Goal: Task Accomplishment & Management: Complete application form

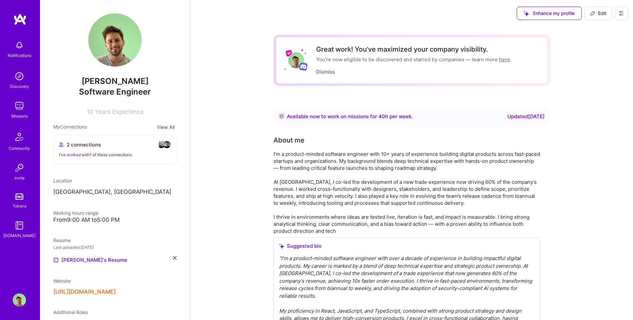
click at [18, 115] on div "Missions" at bounding box center [19, 116] width 16 height 7
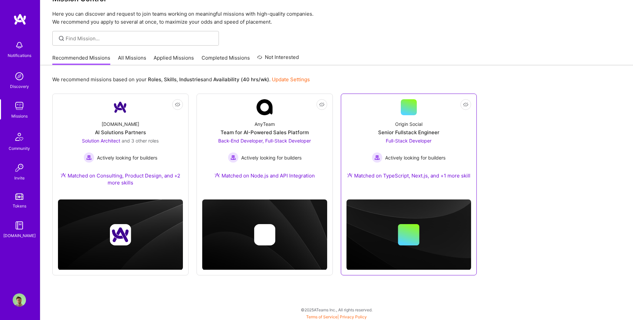
scroll to position [20, 0]
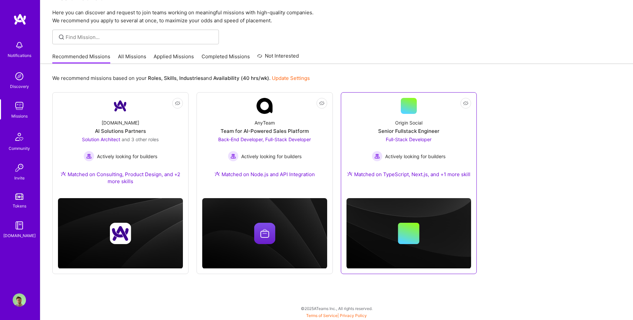
click at [384, 111] on link "Not Interested Origin Social Senior Fullstack Engineer Full-Stack Developer Act…" at bounding box center [409, 142] width 125 height 88
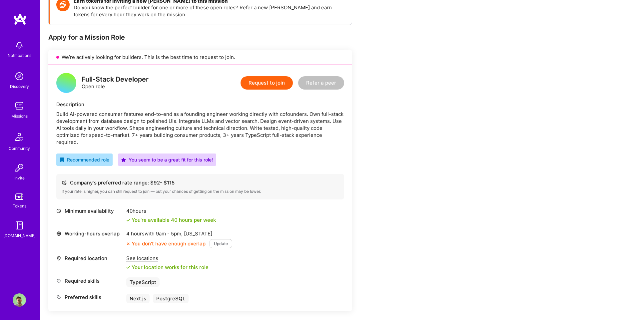
scroll to position [113, 0]
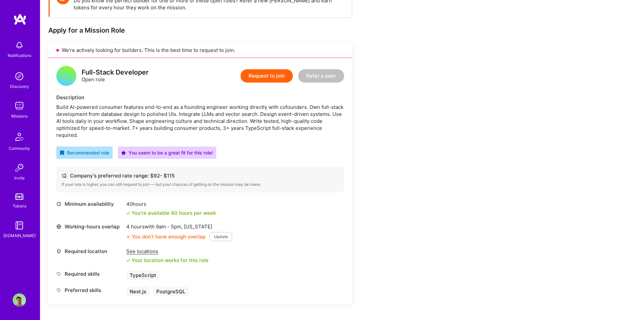
click at [269, 75] on button "Request to join" at bounding box center [267, 75] width 52 height 13
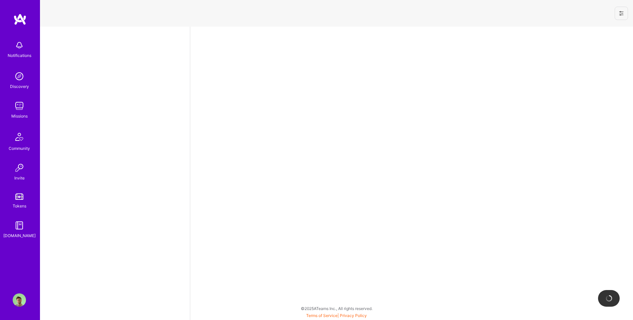
select select "US"
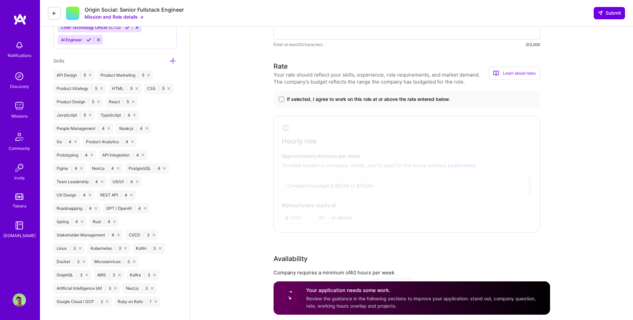
scroll to position [372, 0]
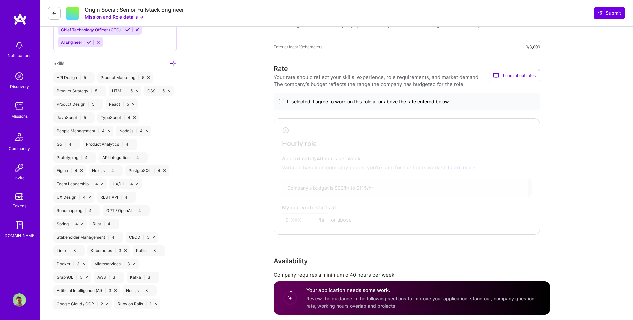
click at [284, 105] on div "If selected, I agree to work on this role at or above the rate entered below." at bounding box center [407, 101] width 267 height 17
click at [284, 102] on label "If selected, I agree to work on this role at or above the rate entered below." at bounding box center [407, 101] width 256 height 7
click at [0, 0] on input "If selected, I agree to work on this role at or above the rate entered below." at bounding box center [0, 0] width 0 height 0
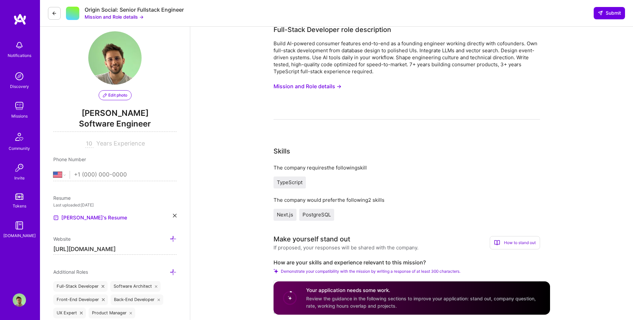
scroll to position [0, 0]
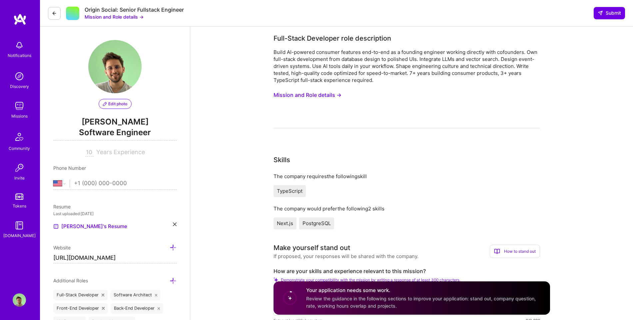
click at [304, 101] on div "Build AI-powered consumer features end-to-end as a founding engineer working di…" at bounding box center [407, 89] width 267 height 80
click at [305, 97] on button "Mission and Role details →" at bounding box center [308, 95] width 68 height 12
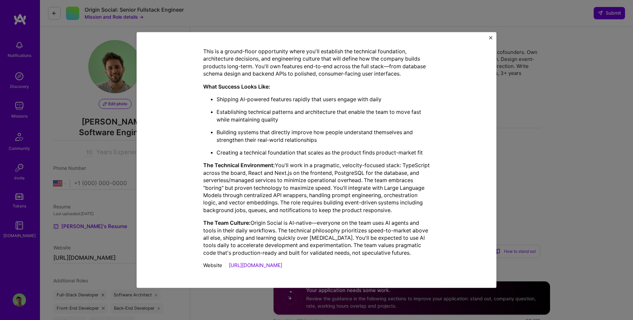
scroll to position [209, 0]
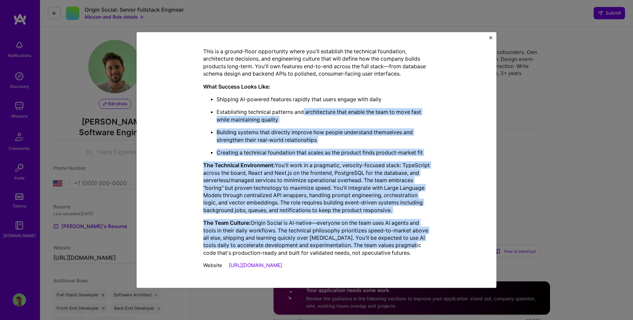
drag, startPoint x: 417, startPoint y: 249, endPoint x: 305, endPoint y: 107, distance: 180.8
click at [305, 107] on div "Origin Social needs an early-stage founding engineer to help shape their AI-pow…" at bounding box center [316, 131] width 227 height 252
click at [247, 268] on link "[URL][DOMAIN_NAME]" at bounding box center [255, 265] width 53 height 6
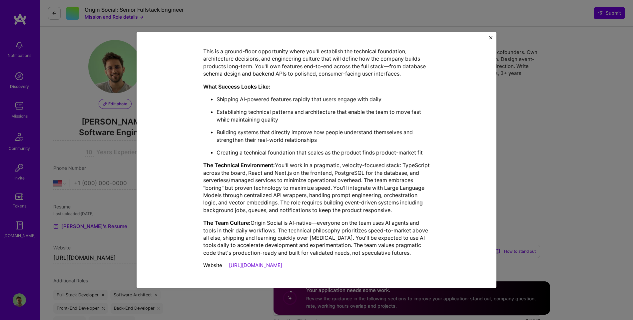
drag, startPoint x: 328, startPoint y: 197, endPoint x: 329, endPoint y: 216, distance: 18.7
click at [328, 197] on p "The Technical Environment: You'll work in a pragmatic, velocity-focused stack: …" at bounding box center [316, 188] width 227 height 52
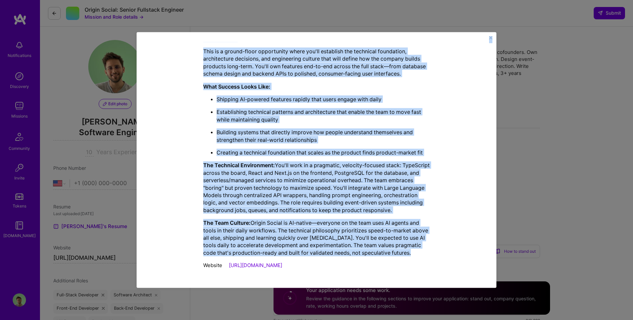
scroll to position [0, 0]
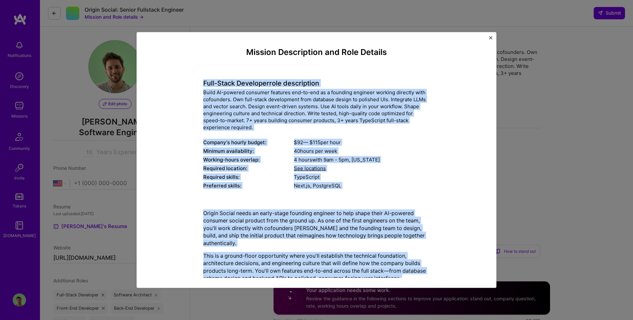
drag, startPoint x: 418, startPoint y: 257, endPoint x: 200, endPoint y: 86, distance: 277.0
click at [200, 86] on div "Mission Description and Role Details Full-Stack Developer role description Buil…" at bounding box center [316, 262] width 329 height 430
copy div "Full-Stack Developer role description Build AI-powered consumer features end-to…"
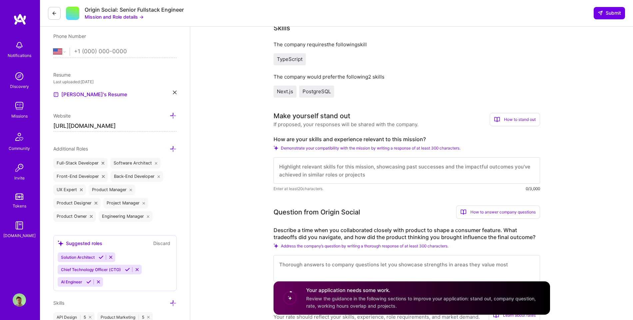
click at [302, 168] on textarea at bounding box center [407, 170] width 267 height 27
paste textarea "Full-Stack Developer role description Build AI-powered consumer features end-to…"
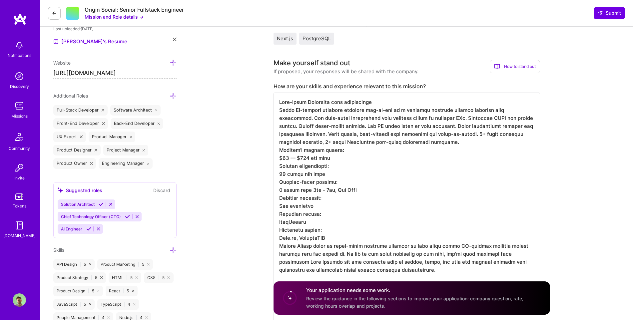
scroll to position [184, 0]
drag, startPoint x: 278, startPoint y: 151, endPoint x: 380, endPoint y: 214, distance: 120.2
click at [380, 214] on textarea at bounding box center [407, 307] width 267 height 427
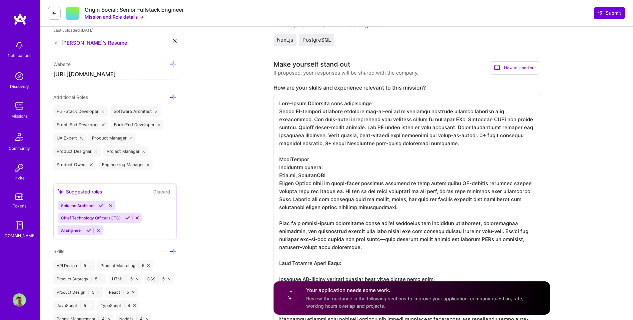
drag, startPoint x: 279, startPoint y: 169, endPoint x: 359, endPoint y: 172, distance: 79.4
click at [359, 172] on textarea at bounding box center [407, 275] width 267 height 363
click at [336, 168] on textarea at bounding box center [407, 275] width 267 height 363
drag, startPoint x: 336, startPoint y: 168, endPoint x: 267, endPoint y: 165, distance: 69.1
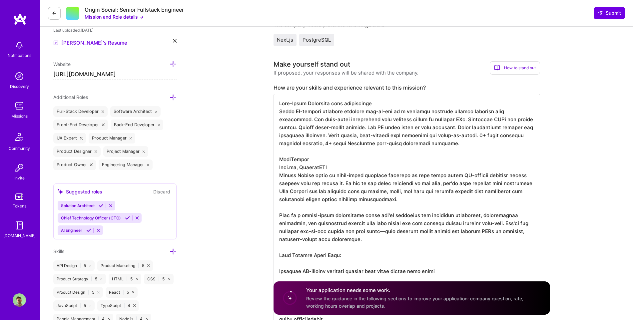
drag, startPoint x: 380, startPoint y: 105, endPoint x: 278, endPoint y: 97, distance: 102.3
click at [278, 97] on textarea at bounding box center [407, 271] width 267 height 355
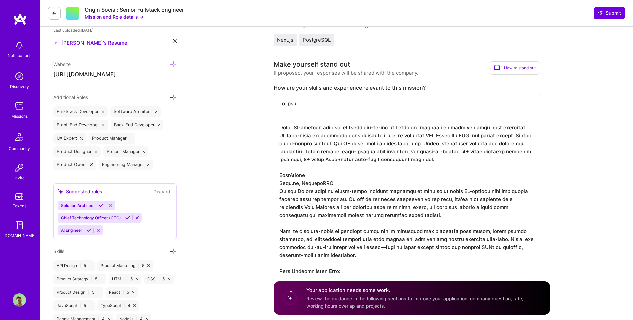
scroll to position [1, 0]
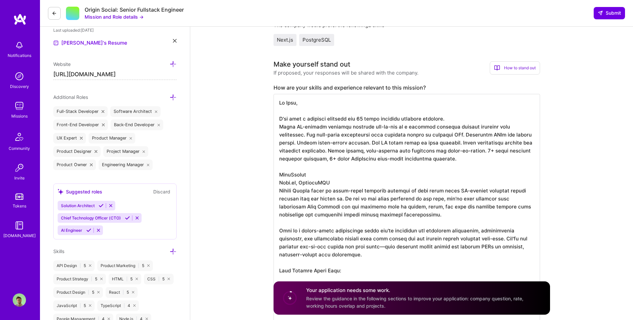
click at [302, 120] on textarea at bounding box center [407, 279] width 267 height 371
click at [297, 120] on textarea at bounding box center [407, 279] width 267 height 371
drag, startPoint x: 350, startPoint y: 119, endPoint x: 302, endPoint y: 117, distance: 48.1
click at [302, 117] on textarea at bounding box center [407, 279] width 267 height 371
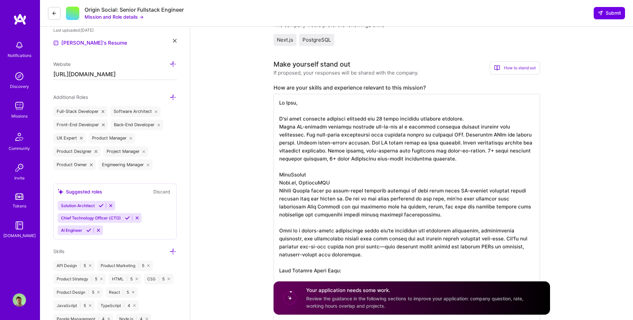
click at [356, 117] on textarea at bounding box center [407, 279] width 267 height 371
click at [367, 120] on textarea at bounding box center [407, 279] width 267 height 371
drag, startPoint x: 380, startPoint y: 119, endPoint x: 488, endPoint y: 119, distance: 108.0
click at [488, 119] on textarea at bounding box center [407, 279] width 267 height 371
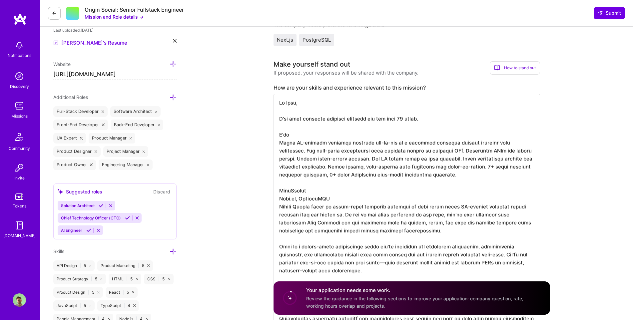
click at [450, 119] on textarea at bounding box center [407, 287] width 267 height 387
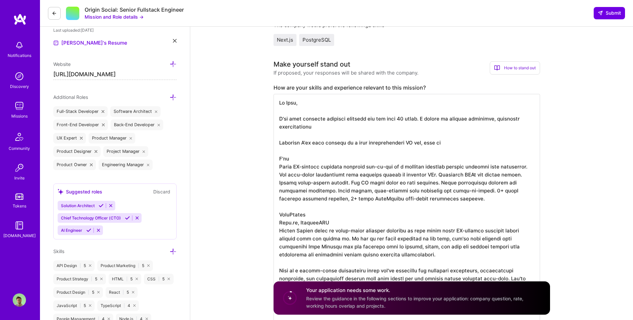
drag, startPoint x: 366, startPoint y: 145, endPoint x: 454, endPoint y: 147, distance: 88.0
click at [454, 147] on textarea at bounding box center [407, 299] width 267 height 411
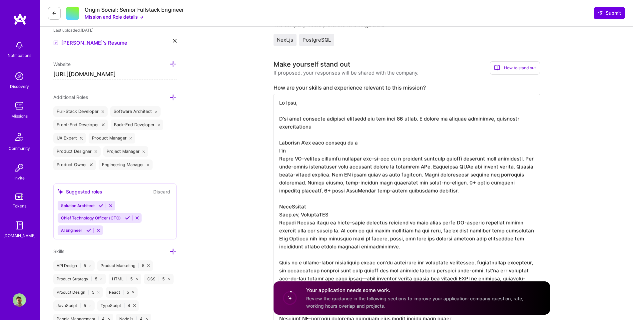
scroll to position [0, 0]
drag, startPoint x: 353, startPoint y: 144, endPoint x: 394, endPoint y: 145, distance: 41.0
click at [396, 144] on textarea at bounding box center [407, 295] width 267 height 403
drag, startPoint x: 383, startPoint y: 145, endPoint x: 352, endPoint y: 144, distance: 31.0
click at [352, 144] on textarea at bounding box center [407, 295] width 267 height 403
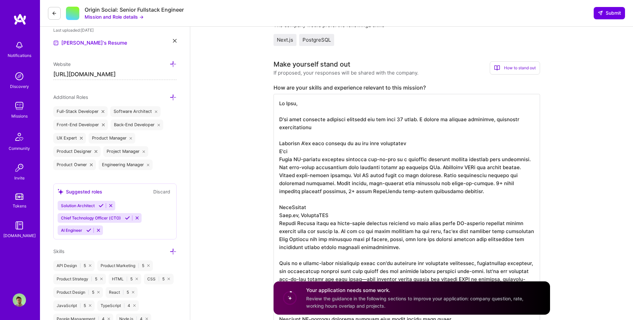
click at [356, 143] on textarea at bounding box center [407, 295] width 267 height 403
drag, startPoint x: 430, startPoint y: 143, endPoint x: 526, endPoint y: 139, distance: 96.1
click at [526, 139] on textarea at bounding box center [407, 295] width 267 height 403
click at [459, 141] on textarea at bounding box center [407, 295] width 267 height 403
drag, startPoint x: 428, startPoint y: 143, endPoint x: 475, endPoint y: 143, distance: 46.7
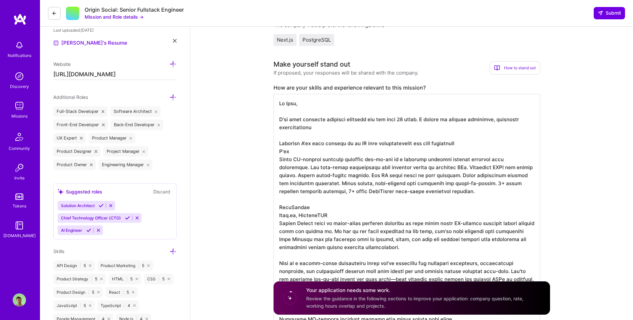
click at [475, 143] on textarea at bounding box center [407, 295] width 267 height 403
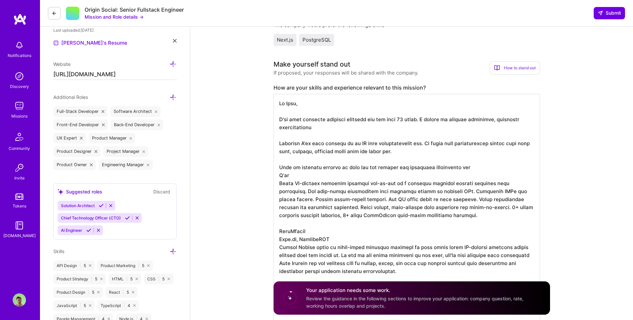
drag, startPoint x: 537, startPoint y: 184, endPoint x: 461, endPoint y: 169, distance: 77.7
click at [461, 169] on textarea at bounding box center [407, 307] width 267 height 427
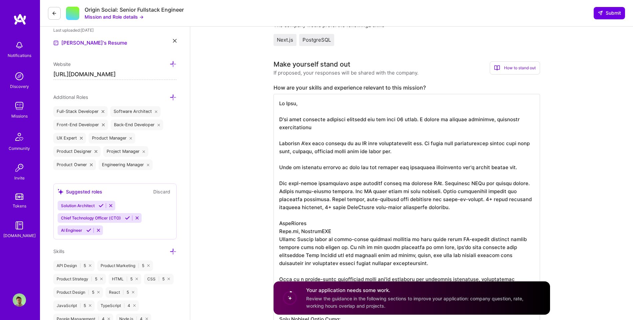
click at [413, 153] on textarea at bounding box center [407, 303] width 267 height 419
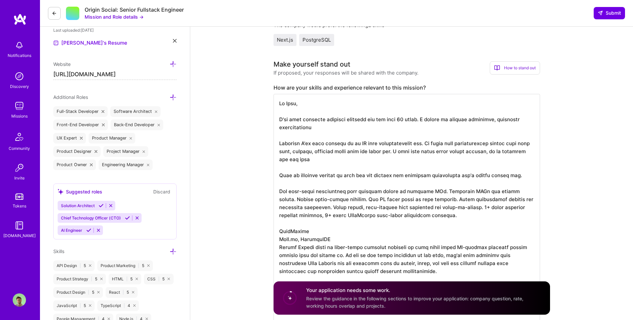
drag, startPoint x: 437, startPoint y: 193, endPoint x: 264, endPoint y: 172, distance: 174.3
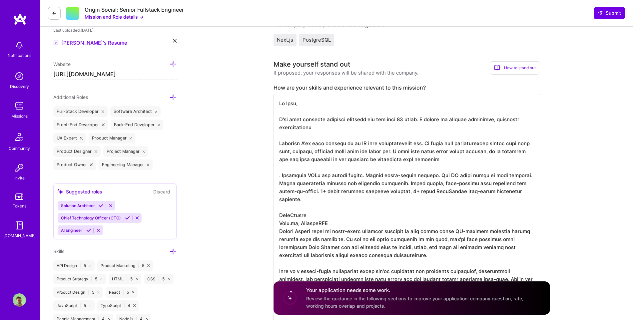
click at [446, 160] on textarea at bounding box center [407, 295] width 267 height 403
drag, startPoint x: 510, startPoint y: 191, endPoint x: 255, endPoint y: 171, distance: 255.7
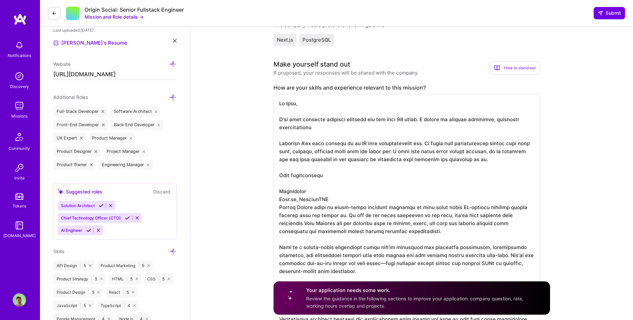
type textarea "Hi Joel, I've been building consumer products for the past 10 years. I worked a…"
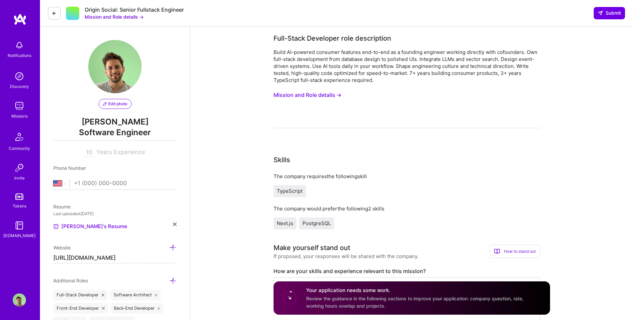
select select "US"
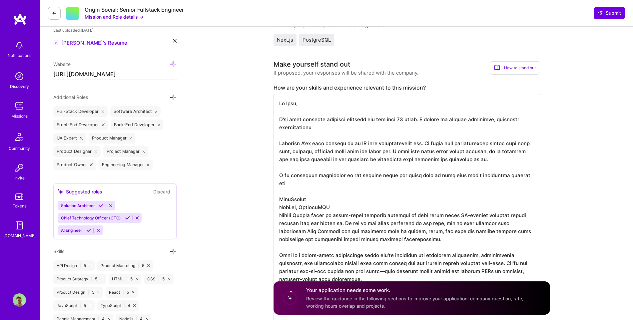
click at [495, 176] on textarea at bounding box center [407, 287] width 267 height 387
click at [509, 186] on textarea at bounding box center [407, 287] width 267 height 387
drag, startPoint x: 391, startPoint y: 229, endPoint x: 262, endPoint y: 191, distance: 134.6
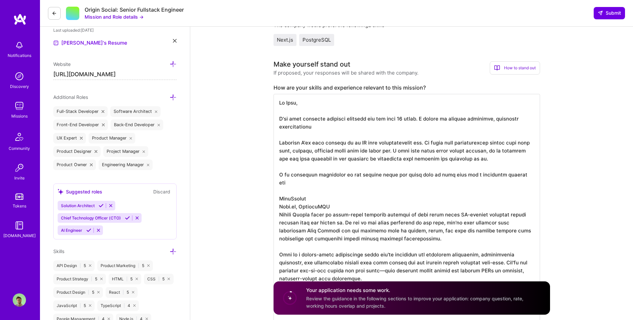
click at [423, 229] on textarea at bounding box center [407, 287] width 267 height 387
drag, startPoint x: 392, startPoint y: 227, endPoint x: 265, endPoint y: 191, distance: 131.8
click at [482, 173] on textarea at bounding box center [407, 287] width 267 height 387
click at [486, 175] on textarea at bounding box center [407, 287] width 267 height 387
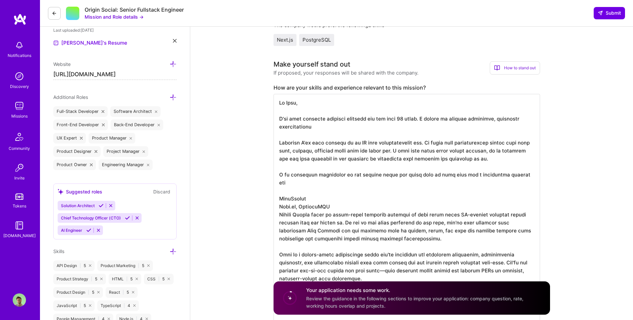
click at [513, 190] on textarea at bounding box center [407, 287] width 267 height 387
click at [524, 177] on textarea at bounding box center [407, 287] width 267 height 387
click at [539, 177] on textarea at bounding box center [407, 287] width 267 height 387
drag, startPoint x: 444, startPoint y: 175, endPoint x: 233, endPoint y: 175, distance: 210.6
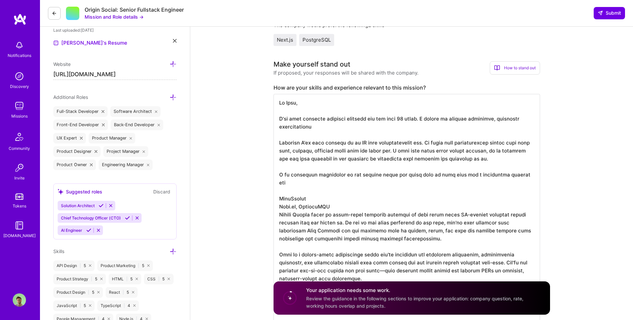
click at [527, 177] on textarea at bounding box center [407, 287] width 267 height 387
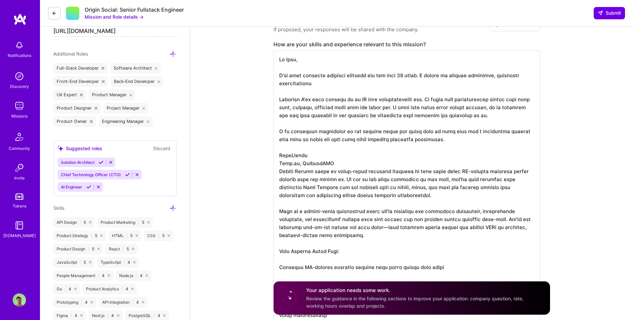
scroll to position [231, 0]
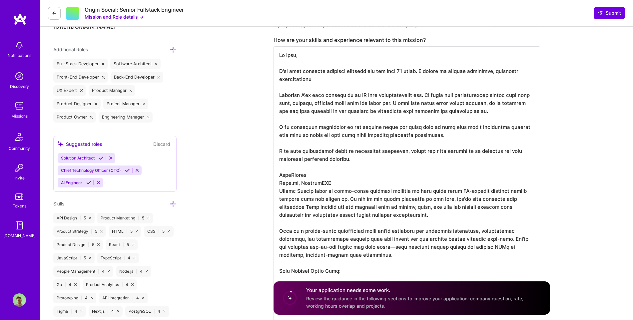
click at [366, 161] on textarea at bounding box center [407, 255] width 267 height 419
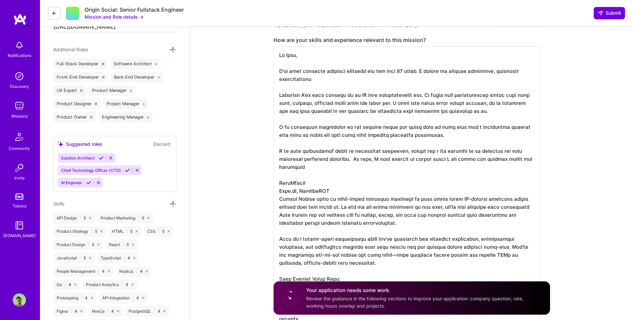
drag, startPoint x: 403, startPoint y: 222, endPoint x: 313, endPoint y: 172, distance: 103.4
click at [313, 172] on textarea at bounding box center [407, 259] width 267 height 427
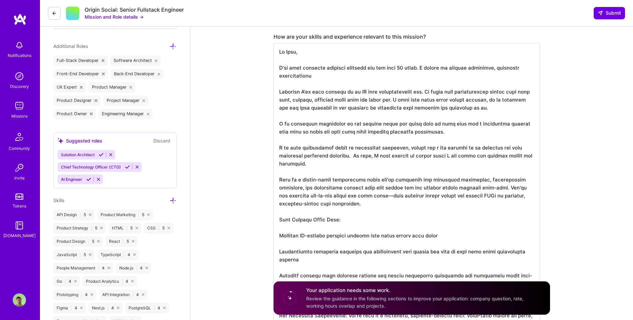
scroll to position [242, 0]
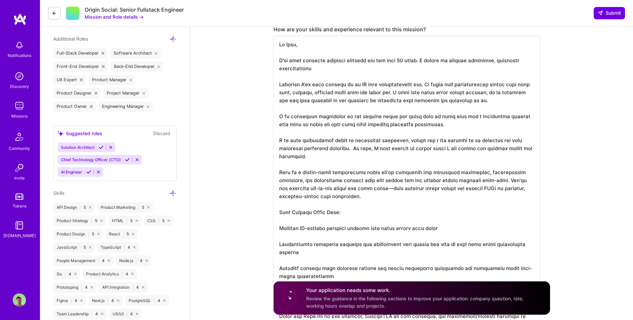
drag, startPoint x: 341, startPoint y: 203, endPoint x: 287, endPoint y: 182, distance: 58.6
click at [287, 182] on textarea at bounding box center [407, 221] width 267 height 371
click at [333, 196] on textarea at bounding box center [407, 221] width 267 height 371
drag, startPoint x: 351, startPoint y: 213, endPoint x: 260, endPoint y: 174, distance: 98.7
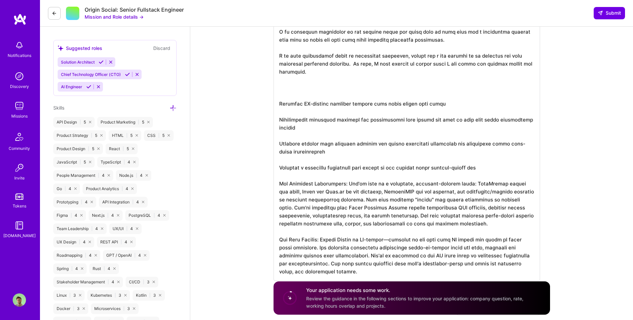
scroll to position [263, 0]
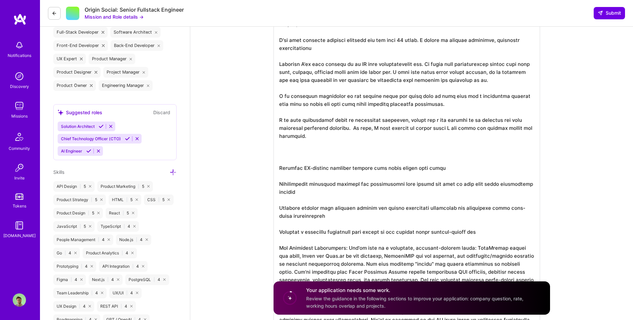
drag, startPoint x: 313, startPoint y: 217, endPoint x: 254, endPoint y: 163, distance: 80.5
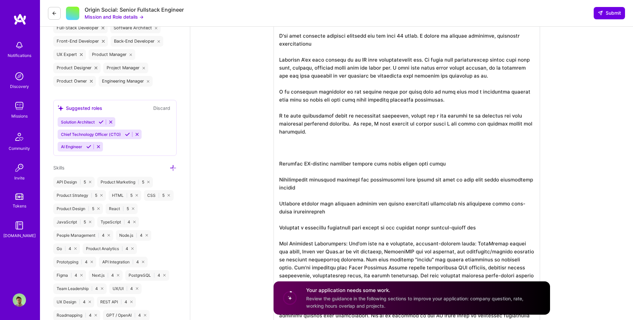
scroll to position [254, 0]
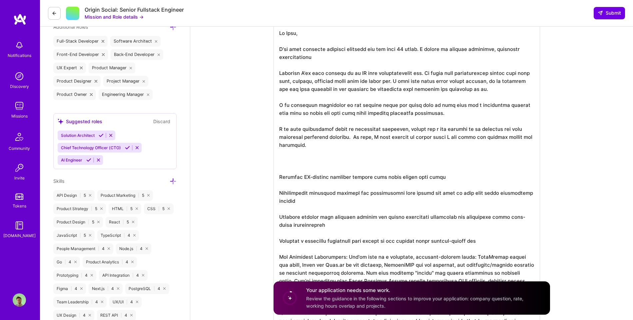
click at [309, 166] on textarea at bounding box center [407, 189] width 267 height 331
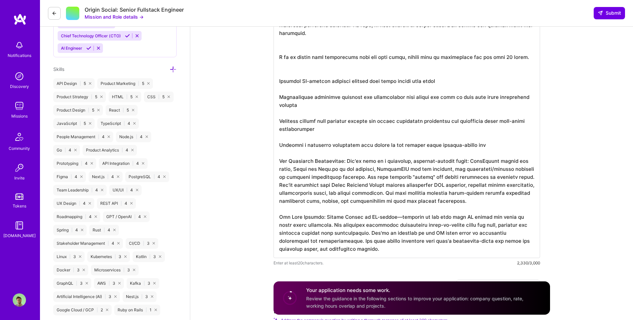
scroll to position [356, 0]
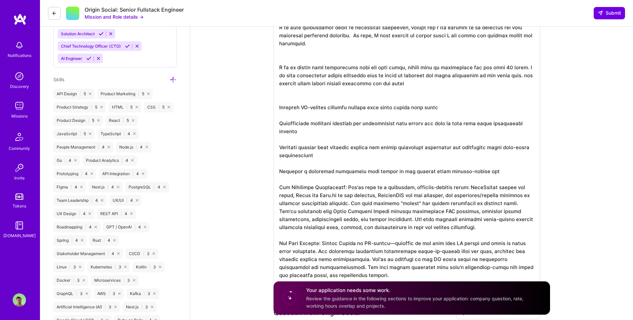
drag, startPoint x: 450, startPoint y: 81, endPoint x: 520, endPoint y: 67, distance: 71.6
click at [520, 67] on textarea at bounding box center [407, 103] width 267 height 363
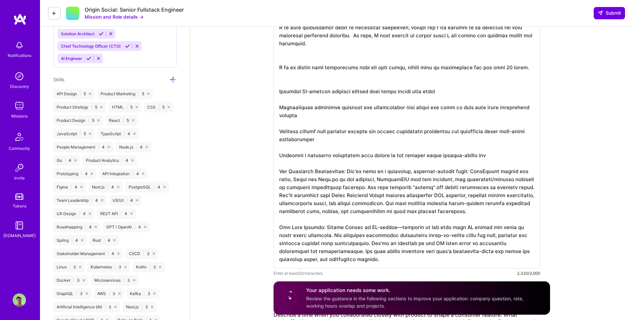
click at [332, 118] on textarea at bounding box center [407, 95] width 267 height 347
click at [329, 138] on textarea at bounding box center [407, 95] width 267 height 347
click at [338, 120] on textarea at bounding box center [407, 95] width 267 height 347
click at [318, 118] on textarea at bounding box center [407, 95] width 267 height 347
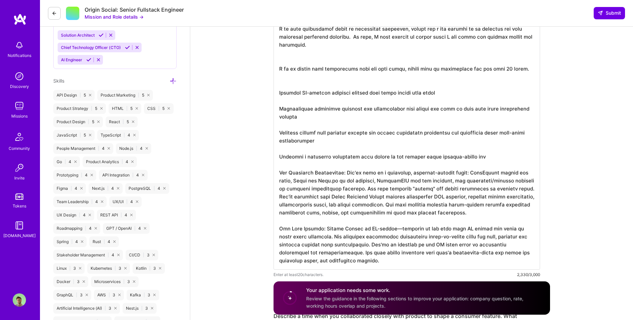
click at [297, 80] on textarea at bounding box center [407, 96] width 267 height 347
paste textarea "https://github.com/nicolaou-dev/loop"
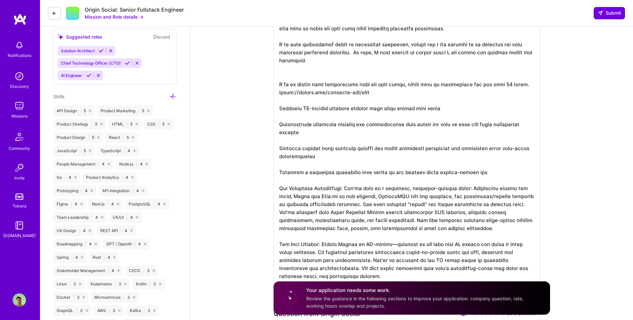
scroll to position [338, 0]
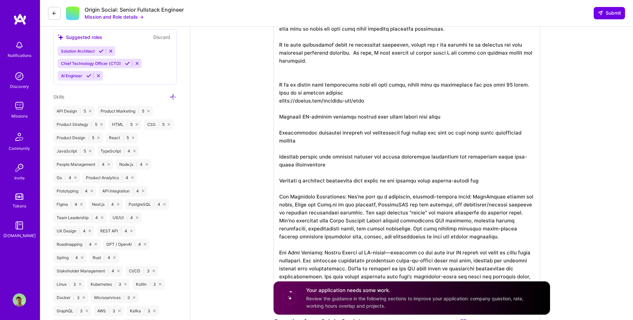
drag, startPoint x: 347, startPoint y: 93, endPoint x: 325, endPoint y: 94, distance: 22.0
click at [290, 90] on textarea at bounding box center [407, 116] width 267 height 355
click at [382, 96] on textarea at bounding box center [407, 116] width 267 height 355
drag, startPoint x: 372, startPoint y: 101, endPoint x: 270, endPoint y: 100, distance: 101.7
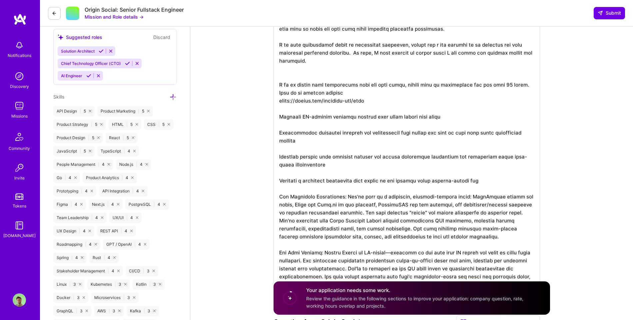
paste textarea "/tree/main/api"
click at [370, 92] on textarea at bounding box center [407, 116] width 267 height 355
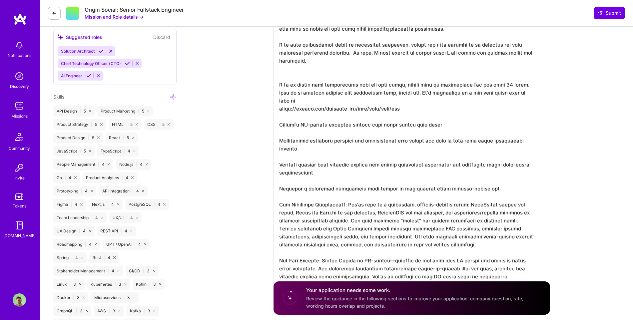
type textarea "Hi Joel, I've been building consumer products for the past 10 years. I worked a…"
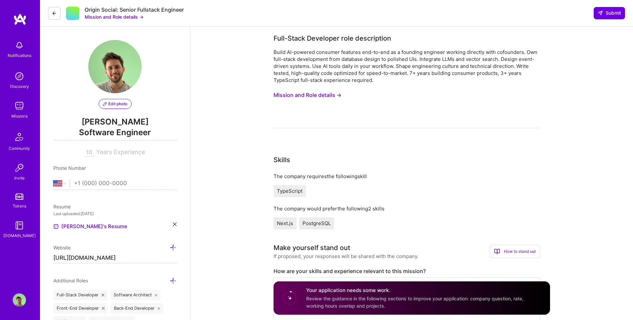
select select "US"
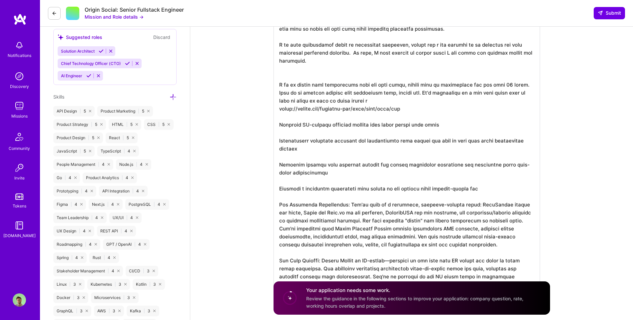
drag, startPoint x: 442, startPoint y: 124, endPoint x: 238, endPoint y: 117, distance: 204.1
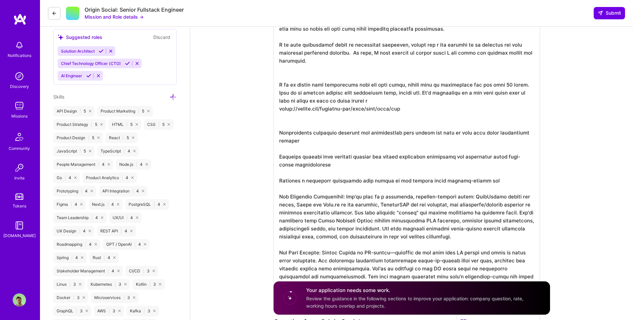
click at [399, 101] on textarea at bounding box center [407, 116] width 267 height 355
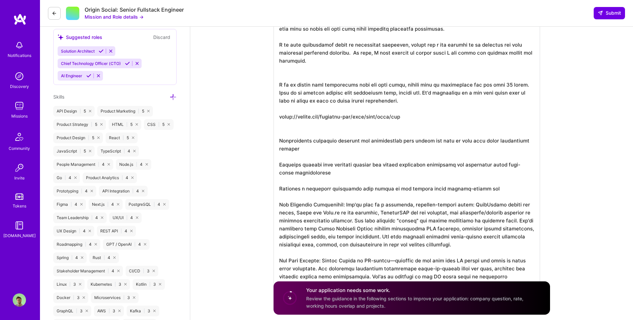
scroll to position [1, 0]
drag, startPoint x: 483, startPoint y: 245, endPoint x: 261, endPoint y: 134, distance: 247.4
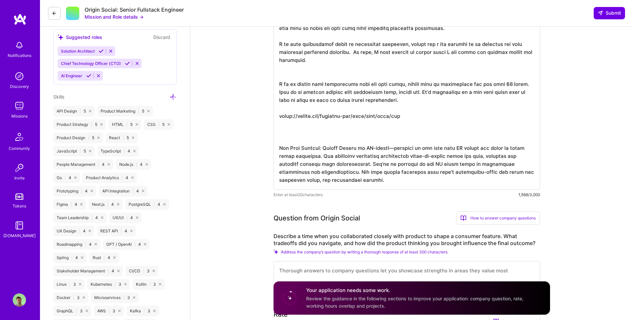
scroll to position [0, 0]
drag, startPoint x: 351, startPoint y: 181, endPoint x: 257, endPoint y: 145, distance: 100.0
click at [349, 120] on textarea at bounding box center [407, 64] width 267 height 251
drag, startPoint x: 342, startPoint y: 180, endPoint x: 320, endPoint y: 173, distance: 23.1
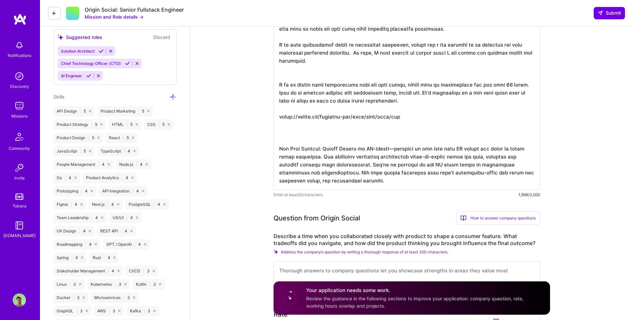
click at [320, 173] on textarea at bounding box center [407, 64] width 267 height 251
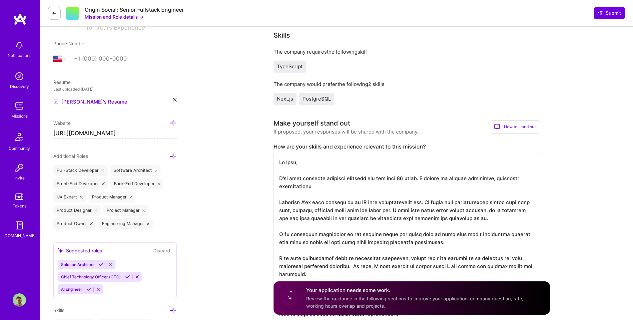
scroll to position [124, 0]
drag, startPoint x: 320, startPoint y: 190, endPoint x: 268, endPoint y: 180, distance: 53.4
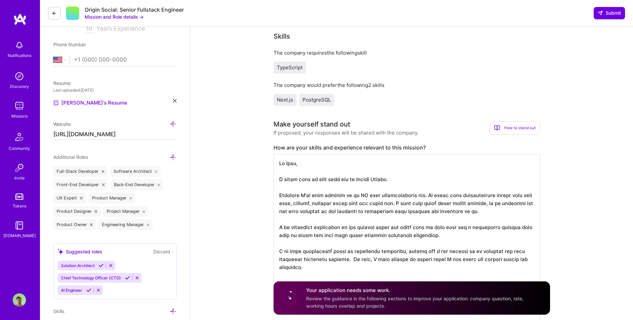
drag, startPoint x: 283, startPoint y: 182, endPoint x: 407, endPoint y: 177, distance: 124.4
click at [407, 177] on textarea at bounding box center [407, 275] width 267 height 243
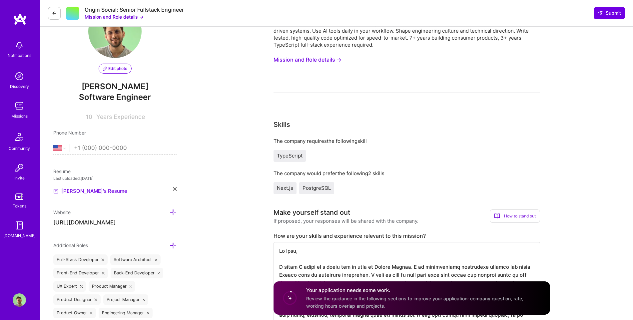
scroll to position [100, 0]
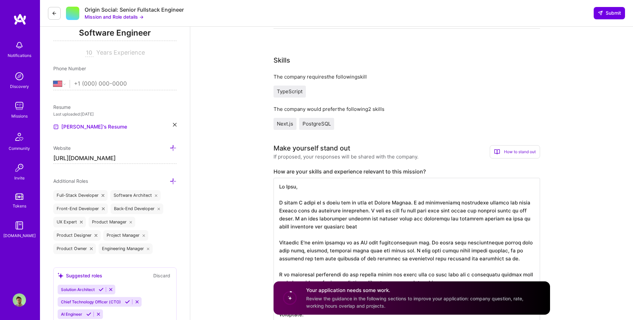
click at [341, 224] on textarea at bounding box center [407, 311] width 267 height 267
click at [322, 228] on textarea at bounding box center [407, 311] width 267 height 267
click at [351, 226] on textarea at bounding box center [407, 311] width 267 height 267
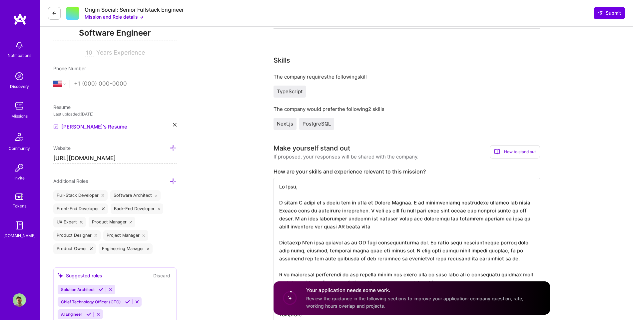
click at [351, 226] on textarea at bounding box center [407, 311] width 267 height 267
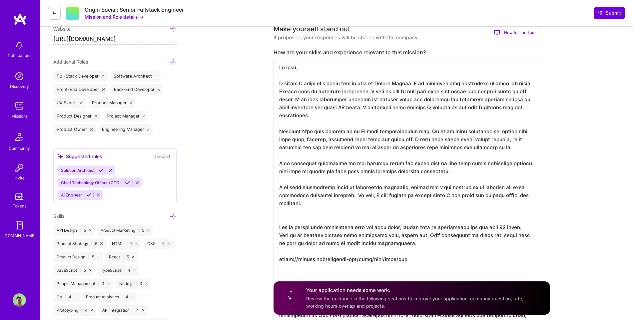
scroll to position [233, 0]
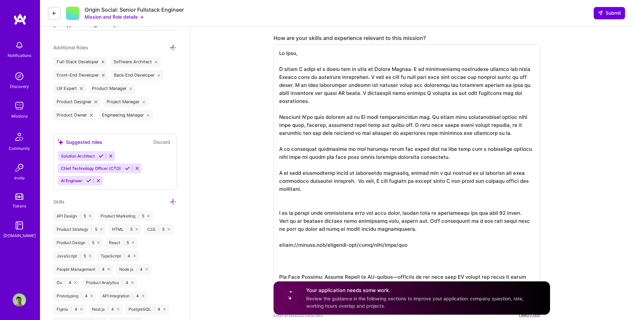
click at [294, 103] on textarea at bounding box center [407, 177] width 267 height 267
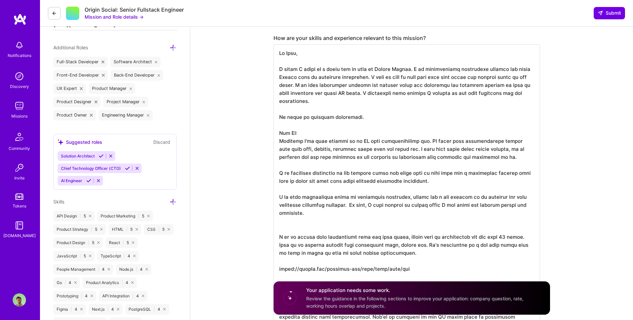
click at [292, 132] on textarea at bounding box center [407, 189] width 267 height 291
click at [396, 140] on textarea at bounding box center [407, 189] width 267 height 291
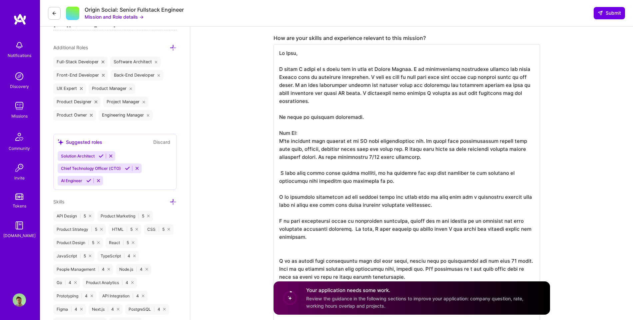
click at [304, 156] on textarea at bounding box center [407, 201] width 267 height 315
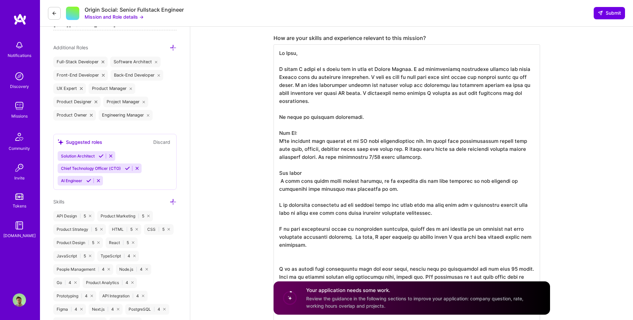
type textarea "Hi Joel, I think I would be a great fit to work at Origin Social. I am particul…"
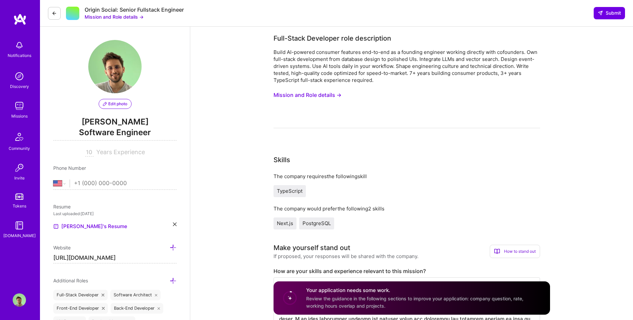
select select "US"
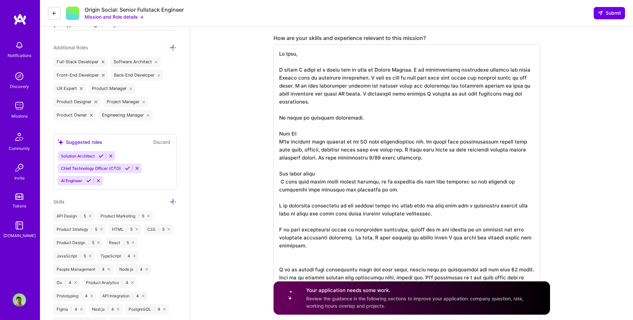
scroll to position [1, 0]
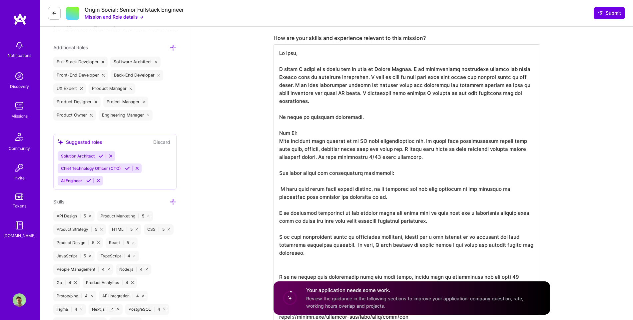
click at [296, 181] on textarea at bounding box center [407, 209] width 267 height 331
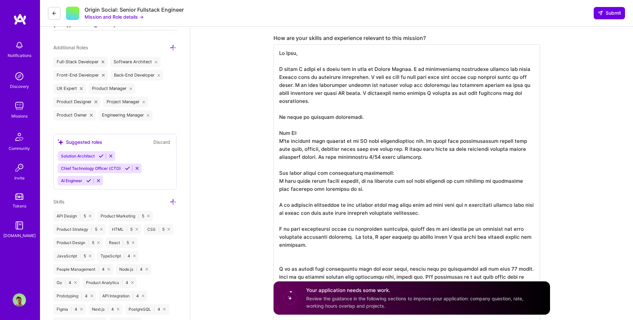
scroll to position [0, 0]
drag, startPoint x: 401, startPoint y: 71, endPoint x: 404, endPoint y: 70, distance: 3.4
click at [401, 71] on textarea at bounding box center [407, 205] width 267 height 323
click at [404, 69] on textarea at bounding box center [407, 205] width 267 height 323
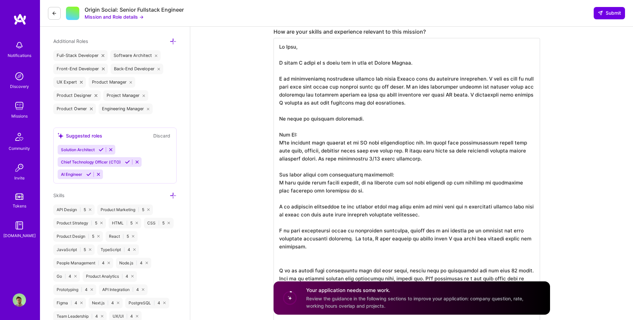
scroll to position [283, 0]
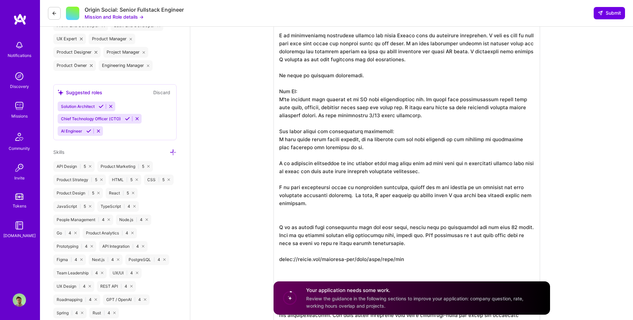
drag, startPoint x: 439, startPoint y: 172, endPoint x: 269, endPoint y: 159, distance: 170.4
drag, startPoint x: 421, startPoint y: 261, endPoint x: 276, endPoint y: 228, distance: 149.0
click at [276, 228] on textarea at bounding box center [407, 164] width 267 height 339
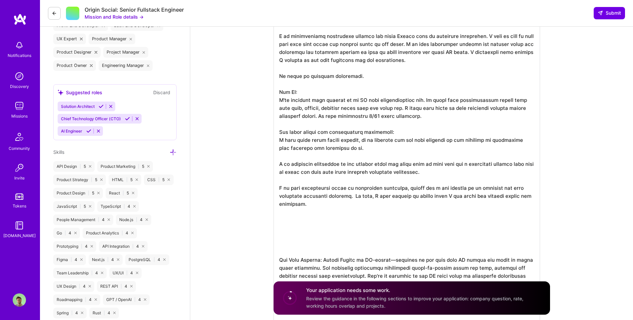
scroll to position [0, 0]
click at [385, 149] on textarea at bounding box center [407, 148] width 267 height 307
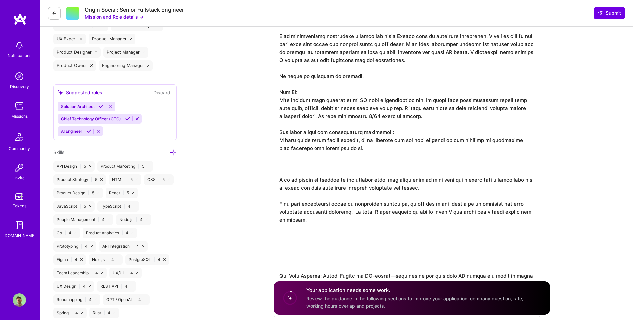
paste textarea "I am of course very comfortable with the tech stack, having used it extensively…"
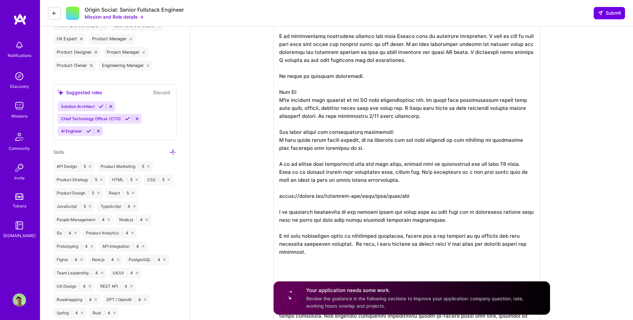
scroll to position [1, 0]
drag, startPoint x: 453, startPoint y: 221, endPoint x: 260, endPoint y: 207, distance: 193.2
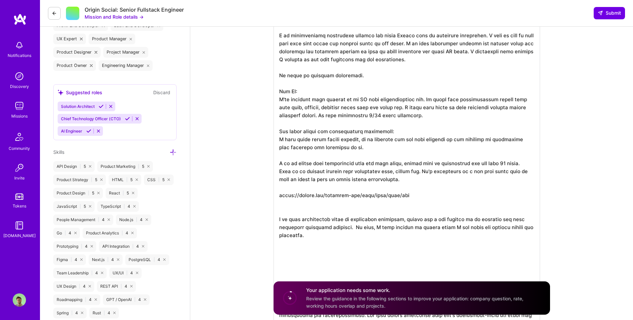
scroll to position [0, 0]
click at [287, 220] on textarea at bounding box center [407, 164] width 267 height 339
click at [303, 217] on textarea at bounding box center [407, 160] width 267 height 331
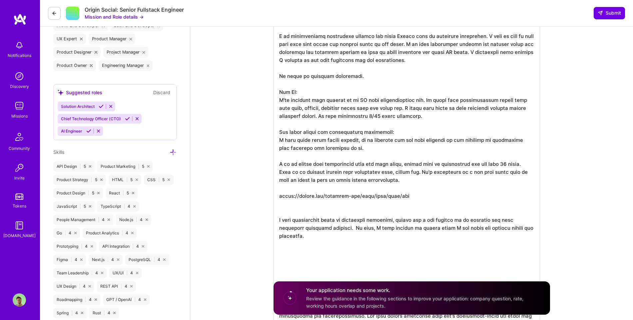
drag, startPoint x: 342, startPoint y: 220, endPoint x: 293, endPoint y: 220, distance: 48.3
click at [293, 220] on textarea at bounding box center [407, 160] width 267 height 331
click at [338, 217] on textarea at bounding box center [407, 160] width 267 height 331
click at [359, 229] on textarea at bounding box center [407, 164] width 267 height 339
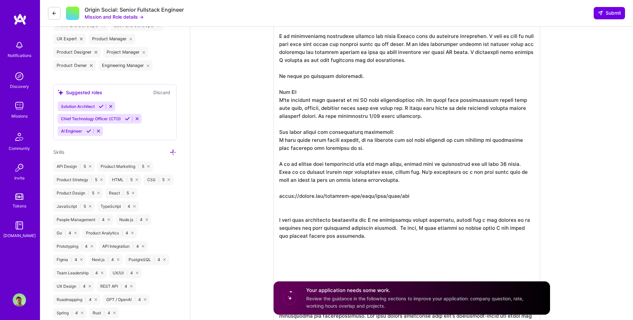
click at [359, 236] on textarea at bounding box center [407, 164] width 267 height 339
click at [366, 235] on textarea at bounding box center [407, 164] width 267 height 339
drag, startPoint x: 374, startPoint y: 234, endPoint x: 392, endPoint y: 227, distance: 19.5
click at [392, 227] on textarea at bounding box center [407, 164] width 267 height 339
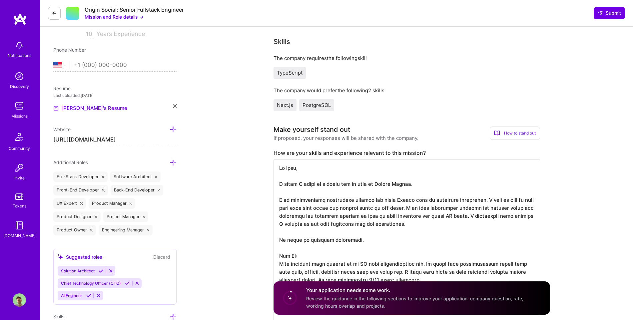
scroll to position [373, 0]
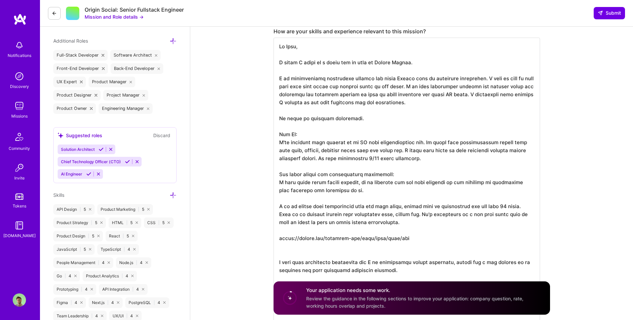
scroll to position [357, 0]
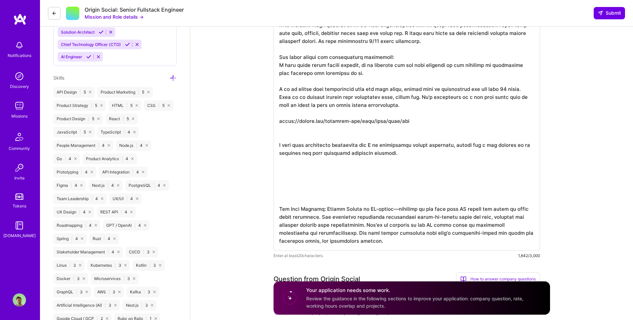
click at [305, 196] on textarea at bounding box center [407, 85] width 267 height 331
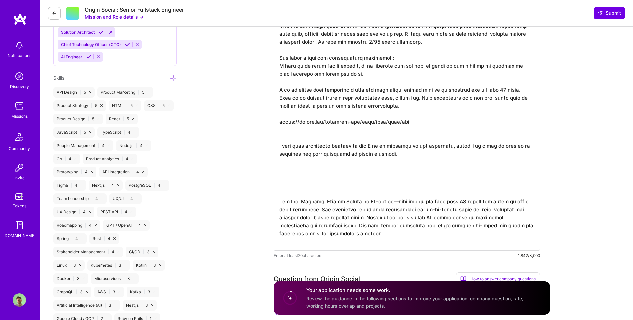
scroll to position [0, 0]
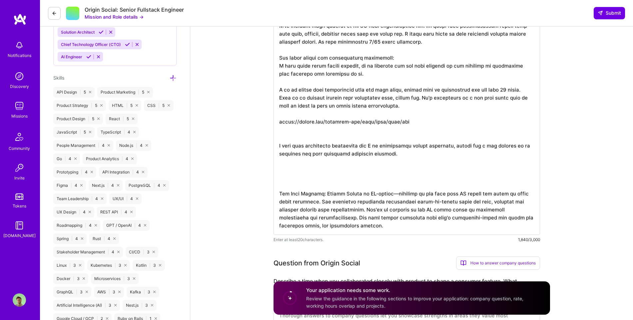
drag, startPoint x: 295, startPoint y: 209, endPoint x: 252, endPoint y: 185, distance: 49.2
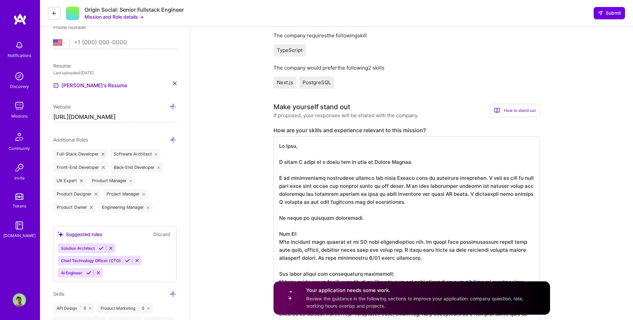
scroll to position [1, 0]
click at [291, 161] on textarea at bounding box center [407, 266] width 267 height 259
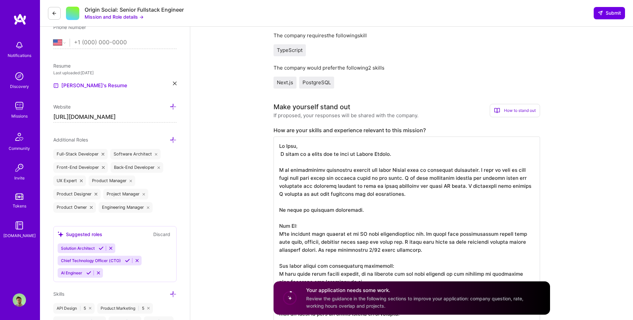
scroll to position [0, 0]
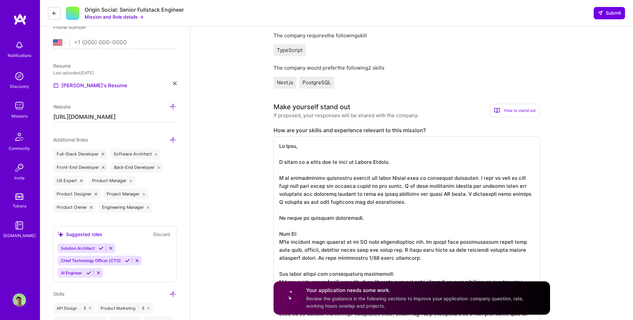
drag, startPoint x: 399, startPoint y: 185, endPoint x: 474, endPoint y: 177, distance: 75.8
click at [474, 177] on textarea at bounding box center [407, 266] width 267 height 259
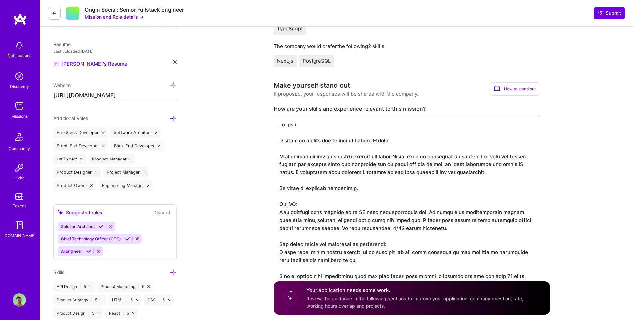
scroll to position [175, 0]
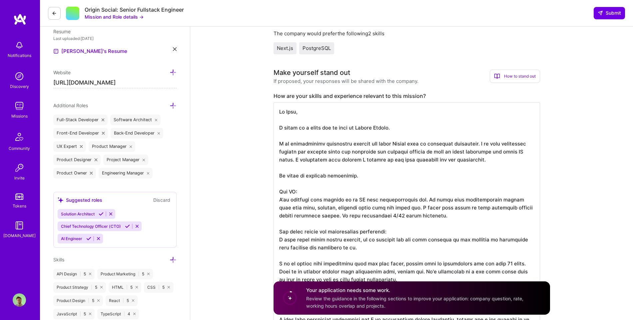
drag, startPoint x: 474, startPoint y: 143, endPoint x: 260, endPoint y: 139, distance: 214.3
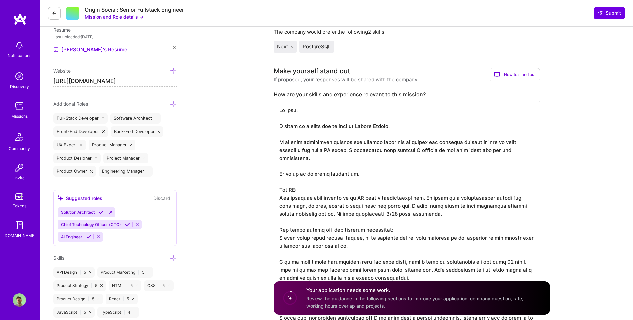
scroll to position [176, 0]
drag, startPoint x: 308, startPoint y: 166, endPoint x: 258, endPoint y: 143, distance: 55.6
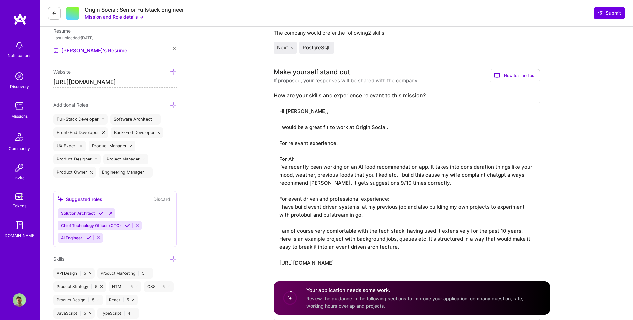
drag, startPoint x: 290, startPoint y: 142, endPoint x: 256, endPoint y: 139, distance: 34.1
drag, startPoint x: 398, startPoint y: 126, endPoint x: 267, endPoint y: 124, distance: 131.3
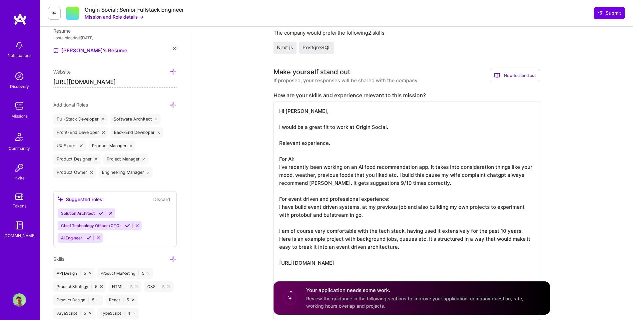
click at [280, 151] on textarea "Hi Joel, I would be a great fit to work at Origin Social. Relevant experience. …" at bounding box center [407, 211] width 267 height 219
drag, startPoint x: 279, startPoint y: 156, endPoint x: 269, endPoint y: 105, distance: 51.8
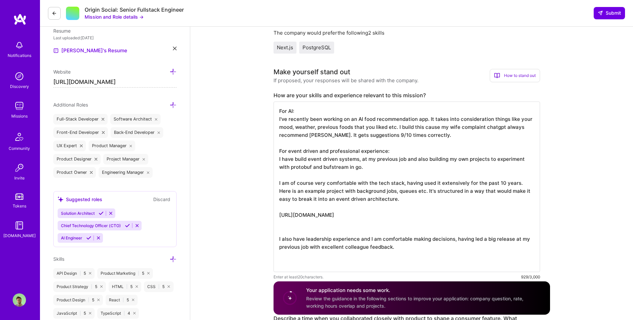
click at [424, 128] on textarea "For AI: I've recently been working on an AI food recommendation app. It takes i…" at bounding box center [407, 187] width 267 height 171
click at [483, 127] on textarea "For AI: I've recently been working on an AI food recommendation app. It takes i…" at bounding box center [407, 187] width 267 height 171
click at [492, 131] on textarea "For AI: I've recently been working on an AI food recommendation app. It takes i…" at bounding box center [407, 187] width 267 height 171
click at [488, 130] on textarea "For AI: I've recently been working on an AI food recommendation app. It takes i…" at bounding box center [407, 187] width 267 height 171
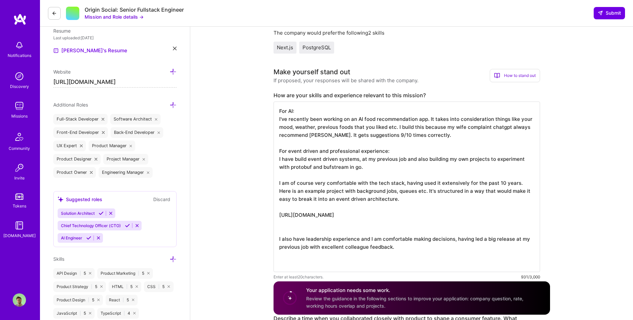
click at [465, 127] on textarea "For AI: I've recently been working on an AI food recommendation app. It takes i…" at bounding box center [407, 187] width 267 height 171
click at [500, 125] on textarea "For AI: I've recently been working on an AI food recommendation app. It takes i…" at bounding box center [407, 187] width 267 height 171
click at [447, 154] on textarea "For AI: I've recently been working on an AI food recommendation app. It takes i…" at bounding box center [407, 187] width 267 height 171
click at [456, 138] on textarea "For AI: I've recently been working on an AI food recommendation app. It takes i…" at bounding box center [407, 187] width 267 height 171
click at [400, 159] on textarea "For AI: I've recently been working on an AI food recommendation app. It takes i…" at bounding box center [407, 187] width 267 height 171
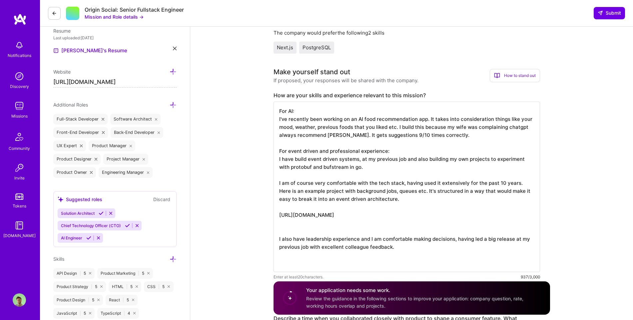
click at [400, 159] on textarea "For AI: I've recently been working on an AI food recommendation app. It takes i…" at bounding box center [407, 187] width 267 height 171
click at [372, 162] on textarea "For AI: I've recently been working on an AI food recommendation app. It takes i…" at bounding box center [407, 187] width 267 height 171
click at [392, 157] on textarea "For AI: I've recently been working on an AI food recommendation app. It takes i…" at bounding box center [407, 187] width 267 height 171
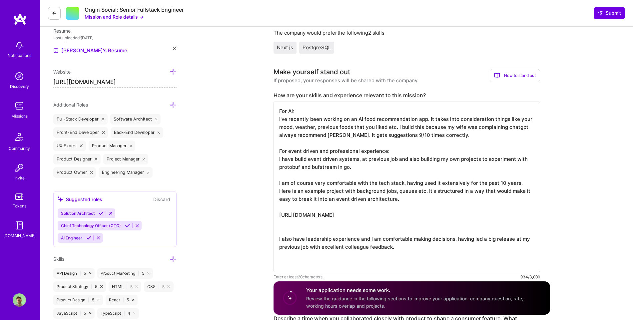
drag, startPoint x: 380, startPoint y: 166, endPoint x: 373, endPoint y: 157, distance: 11.1
click at [373, 157] on textarea "For AI: I've recently been working on an AI food recommendation app. It takes i…" at bounding box center [407, 187] width 267 height 171
click at [295, 182] on textarea "For AI: I've recently been working on an AI food recommendation app. It takes i…" at bounding box center [407, 187] width 267 height 171
drag, startPoint x: 312, startPoint y: 183, endPoint x: 291, endPoint y: 185, distance: 20.4
click at [291, 185] on textarea "For AI: I've recently been working on an AI food recommendation app. It takes i…" at bounding box center [407, 187] width 267 height 171
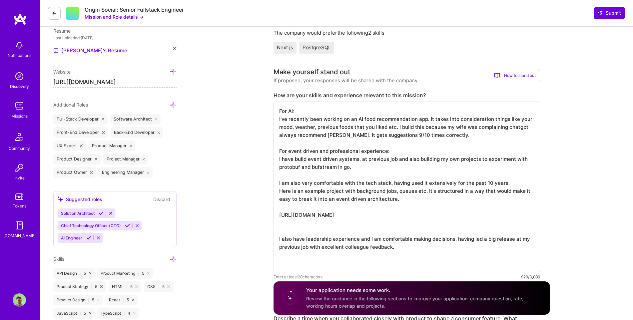
drag, startPoint x: 347, startPoint y: 168, endPoint x: 261, endPoint y: 157, distance: 87.0
click at [363, 168] on textarea "For AI: I've recently been working on an AI food recommendation app. It takes i…" at bounding box center [407, 187] width 267 height 171
drag, startPoint x: 361, startPoint y: 166, endPoint x: 243, endPoint y: 160, distance: 118.5
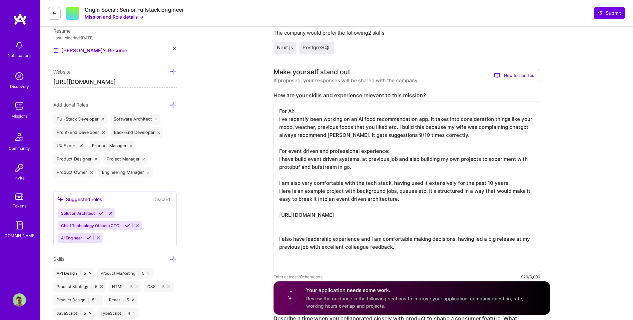
paste textarea "t event-driven systems at my previous job, and I’m also building my own project…"
click at [422, 159] on textarea "For AI: I've recently been working on an AI food recommendation app. It takes i…" at bounding box center [407, 187] width 267 height 171
click at [440, 157] on textarea "For AI: I've recently been working on an AI food recommendation app. It takes i…" at bounding box center [407, 187] width 267 height 171
click at [353, 167] on textarea "For AI: I've recently been working on an AI food recommendation app. It takes i…" at bounding box center [407, 187] width 267 height 171
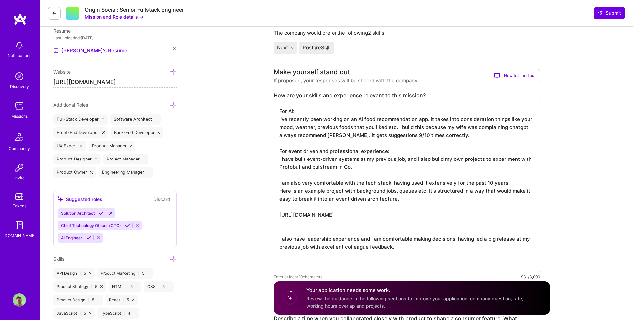
scroll to position [1, 0]
click at [286, 190] on textarea "For AI: I've recently been working on an AI food recommendation app. It takes i…" at bounding box center [407, 187] width 267 height 171
drag, startPoint x: 291, startPoint y: 189, endPoint x: 265, endPoint y: 190, distance: 26.0
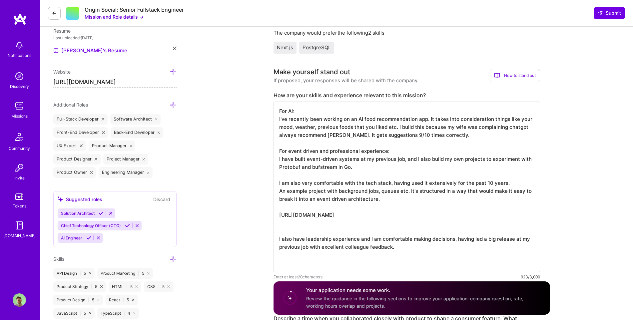
click at [328, 187] on textarea "For AI: I've recently been working on an AI food recommendation app. It takes i…" at bounding box center [407, 187] width 267 height 171
click at [360, 190] on textarea "For AI: I've recently been working on an AI food recommendation app. It takes i…" at bounding box center [407, 187] width 267 height 171
click at [378, 206] on textarea "For AI: I've recently been working on an AI food recommendation app. It takes i…" at bounding box center [407, 187] width 267 height 171
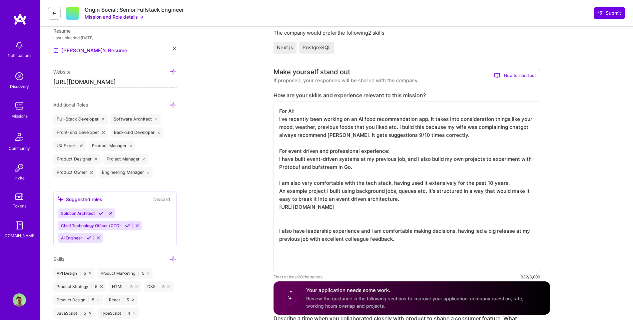
scroll to position [0, 0]
drag, startPoint x: 515, startPoint y: 200, endPoint x: 403, endPoint y: 198, distance: 112.0
click at [396, 197] on textarea "For AI: I've recently been working on an AI food recommendation app. It takes i…" at bounding box center [407, 183] width 267 height 163
click at [427, 192] on textarea "For AI: I've recently been working on an AI food recommendation app. It takes i…" at bounding box center [407, 183] width 267 height 163
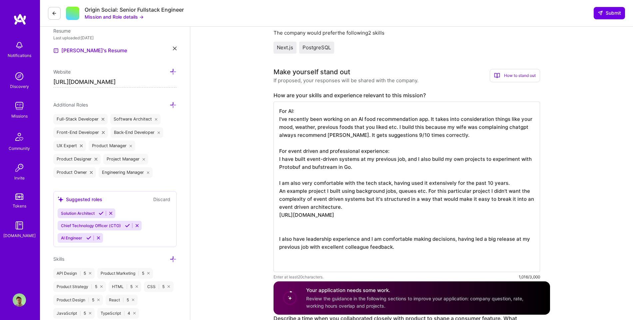
scroll to position [1, 0]
click at [352, 227] on textarea "For AI: I've recently been working on an AI food recommendation app. It takes i…" at bounding box center [407, 187] width 267 height 171
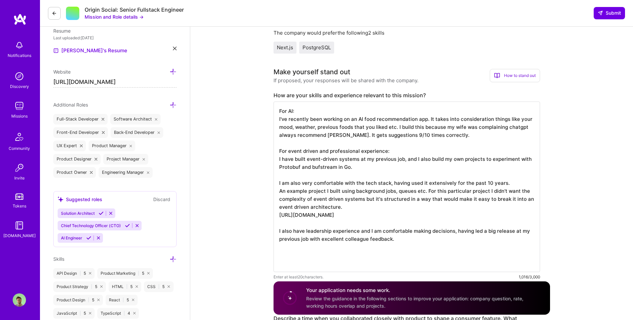
scroll to position [0, 0]
drag, startPoint x: 487, startPoint y: 232, endPoint x: 492, endPoint y: 233, distance: 4.8
click at [487, 233] on textarea "For AI: I've recently been working on an AI food recommendation app. It takes i…" at bounding box center [407, 183] width 267 height 163
click at [508, 232] on textarea "For AI: I've recently been working on an AI food recommendation app. It takes i…" at bounding box center [407, 183] width 267 height 163
drag, startPoint x: 353, startPoint y: 137, endPoint x: 548, endPoint y: 136, distance: 194.7
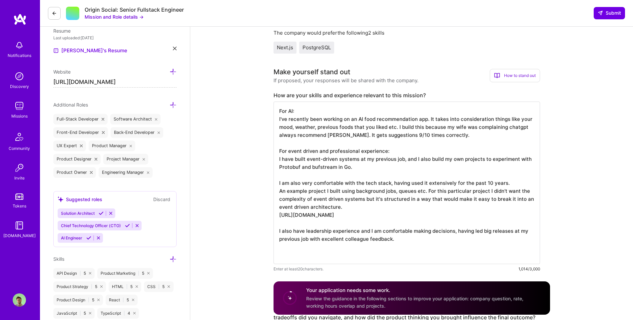
click at [499, 185] on textarea "For AI: I've recently been working on an AI food recommendation app. It takes i…" at bounding box center [407, 183] width 267 height 163
click at [450, 141] on textarea "For AI: I've recently been working on an AI food recommendation app. It takes i…" at bounding box center [407, 183] width 267 height 163
click at [450, 139] on textarea "For AI: I've recently been working on an AI food recommendation app. It takes i…" at bounding box center [407, 183] width 267 height 163
click at [447, 134] on textarea "For AI: I've recently been working on an AI food recommendation app. It takes i…" at bounding box center [407, 183] width 267 height 163
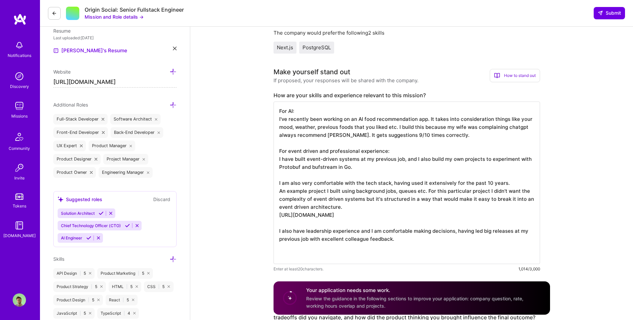
click at [281, 192] on textarea "For AI: I've recently been working on an AI food recommendation app. It takes i…" at bounding box center [407, 183] width 267 height 163
click at [284, 191] on textarea "For AI: I've recently been working on an AI food recommendation app. It takes i…" at bounding box center [407, 183] width 267 height 163
drag, startPoint x: 354, startPoint y: 193, endPoint x: 255, endPoint y: 192, distance: 98.7
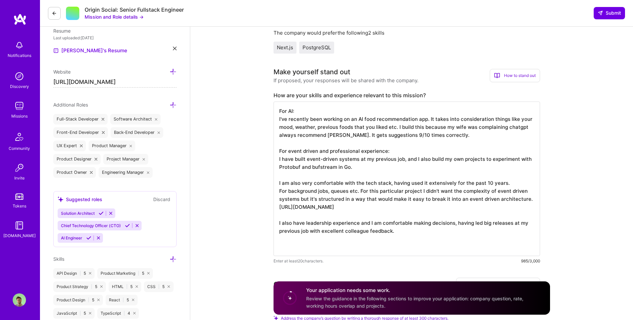
click at [357, 190] on textarea "For AI: I've recently been working on an AI food recommendation app. It takes i…" at bounding box center [407, 179] width 267 height 155
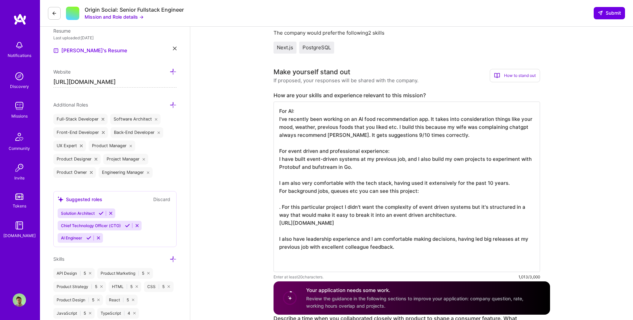
drag, startPoint x: 363, startPoint y: 221, endPoint x: 257, endPoint y: 221, distance: 105.7
click at [441, 189] on textarea "For AI: I've recently been working on an AI food recommendation app. It takes i…" at bounding box center [407, 187] width 267 height 171
paste textarea "https://github.com/nicolaou-dev/loop/tree/main/api"
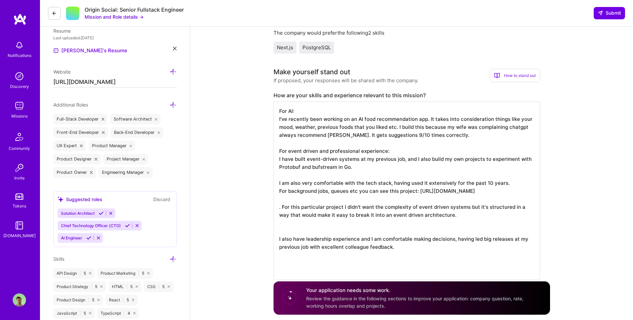
drag, startPoint x: 281, startPoint y: 216, endPoint x: 277, endPoint y: 215, distance: 3.8
click at [277, 215] on textarea "For AI: I've recently been working on an AI food recommendation app. It takes i…" at bounding box center [407, 191] width 267 height 179
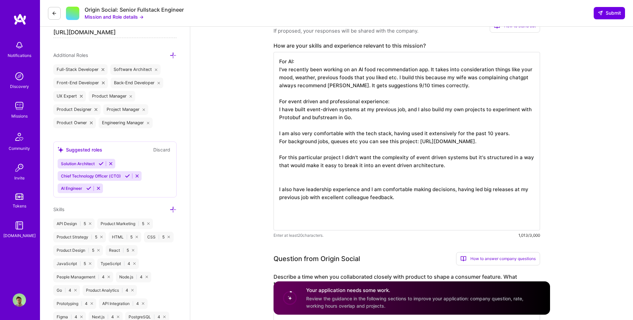
scroll to position [229, 0]
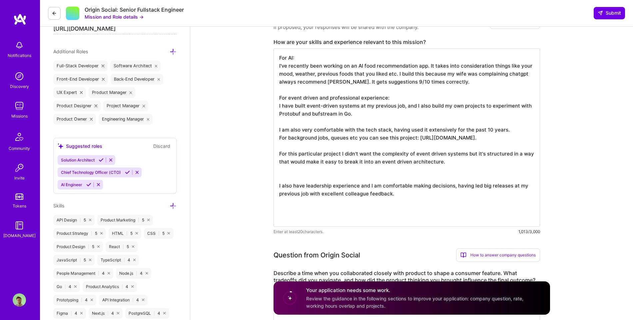
click at [363, 179] on textarea "For AI: I've recently been working on an AI food recommendation app. It takes i…" at bounding box center [407, 137] width 267 height 179
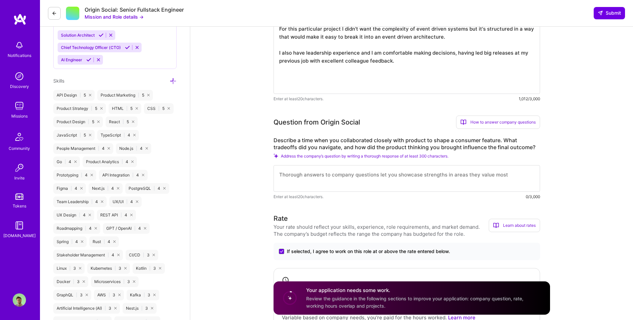
scroll to position [377, 0]
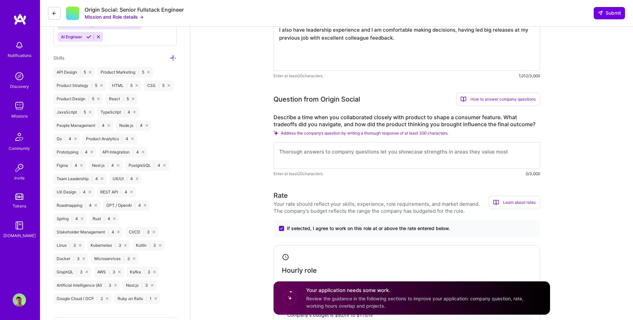
type textarea "For AI: I've recently been working on an AI food recommendation app. It takes i…"
click at [350, 156] on textarea at bounding box center [407, 155] width 267 height 27
drag, startPoint x: 296, startPoint y: 147, endPoint x: 291, endPoint y: 148, distance: 4.8
click at [292, 147] on textarea at bounding box center [407, 155] width 267 height 27
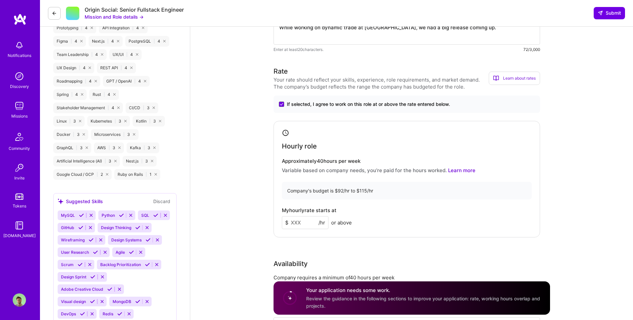
scroll to position [519, 0]
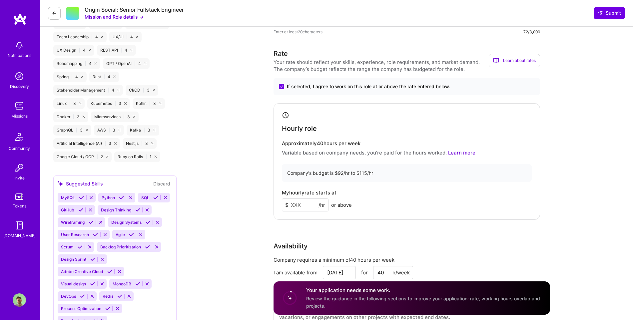
type textarea "While working on dynamic trade at CAIS, we had a big release coming up."
click at [299, 202] on input at bounding box center [305, 205] width 47 height 13
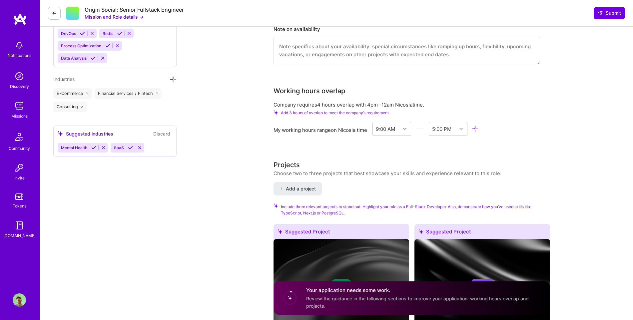
scroll to position [783, 0]
type input "112"
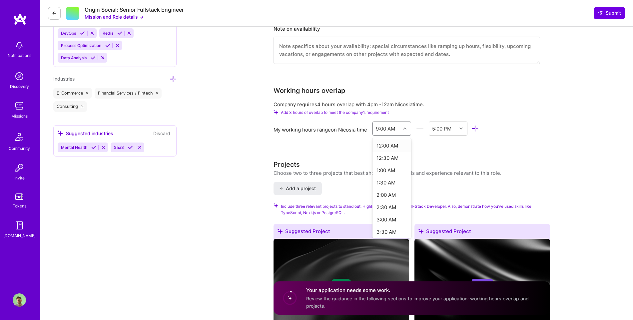
click at [405, 132] on div at bounding box center [406, 128] width 10 height 9
drag, startPoint x: 394, startPoint y: 156, endPoint x: 412, endPoint y: 150, distance: 19.8
click at [394, 156] on div "12:00 PM" at bounding box center [392, 157] width 39 height 12
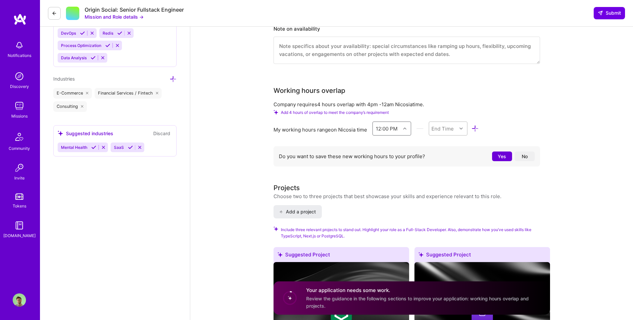
click at [439, 128] on div "End Time" at bounding box center [443, 128] width 22 height 7
click at [441, 188] on div "8:00 PM" at bounding box center [448, 188] width 39 height 12
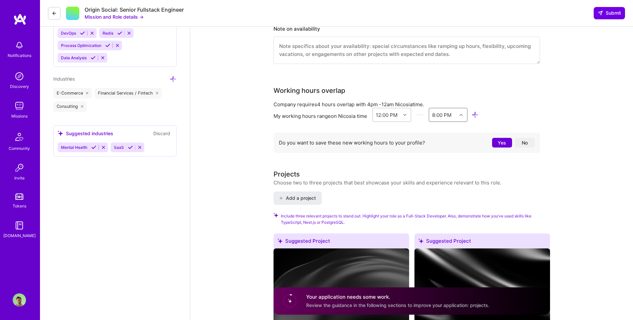
click at [393, 115] on div "12:00 PM" at bounding box center [387, 114] width 22 height 7
click at [397, 179] on div "11:00 AM" at bounding box center [392, 178] width 39 height 12
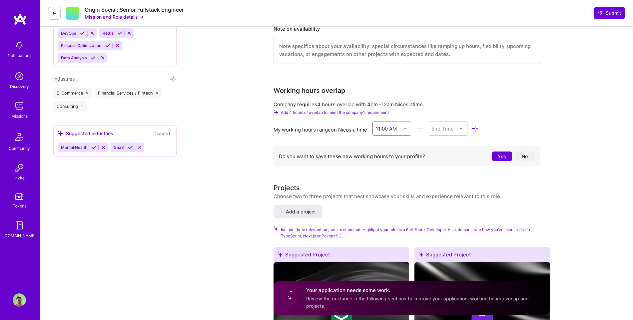
click at [442, 128] on div "End Time" at bounding box center [443, 128] width 22 height 7
click at [451, 199] on div "7:00 PM" at bounding box center [448, 203] width 39 height 12
click at [401, 128] on div "11:00 AM" at bounding box center [387, 128] width 28 height 13
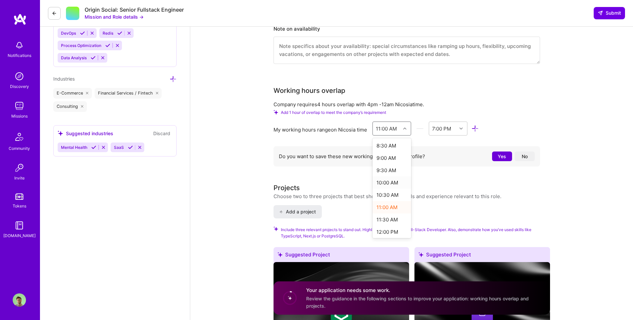
click at [394, 186] on div "10:00 AM" at bounding box center [392, 183] width 39 height 12
click at [446, 127] on div "End Time" at bounding box center [443, 128] width 22 height 7
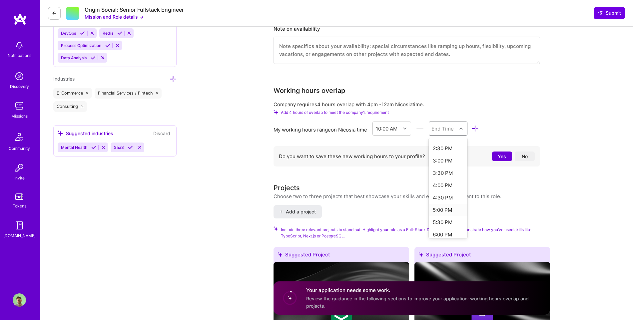
scroll to position [117, 0]
click at [447, 224] on div "6:00 PM" at bounding box center [448, 226] width 39 height 12
click at [403, 130] on div at bounding box center [406, 128] width 10 height 9
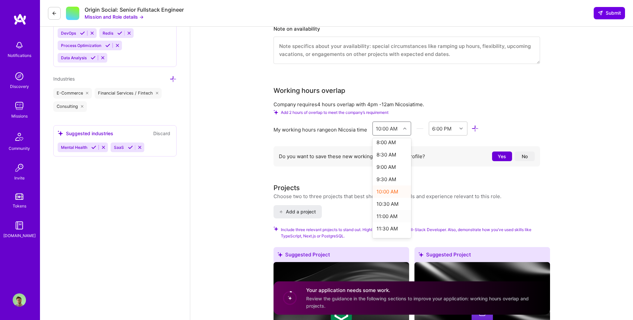
scroll to position [201, 0]
click at [395, 215] on div "11:00 AM" at bounding box center [392, 216] width 39 height 12
click at [443, 131] on div "End Time" at bounding box center [443, 128] width 22 height 7
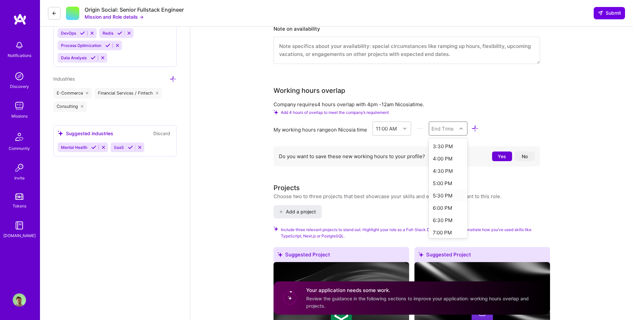
scroll to position [113, 0]
click at [447, 229] on div "7:00 PM" at bounding box center [448, 230] width 39 height 12
click at [395, 128] on div "11:00 AM" at bounding box center [386, 128] width 21 height 7
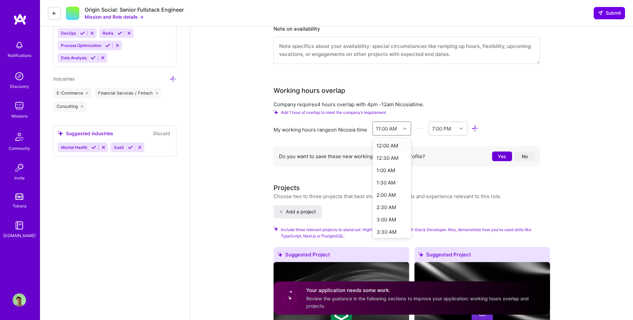
click at [395, 147] on div "12:00 AM" at bounding box center [392, 146] width 39 height 12
click at [439, 131] on div "End Time" at bounding box center [443, 128] width 22 height 7
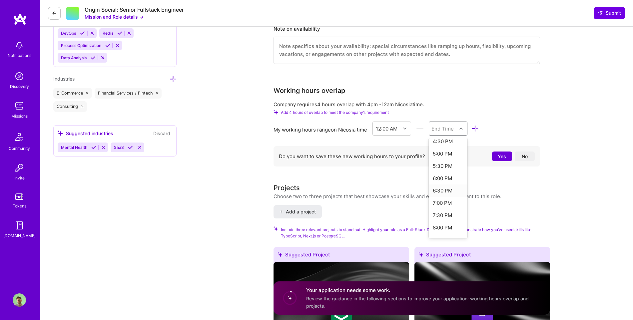
scroll to position [413, 0]
click at [452, 225] on div "8:00 PM" at bounding box center [448, 226] width 39 height 12
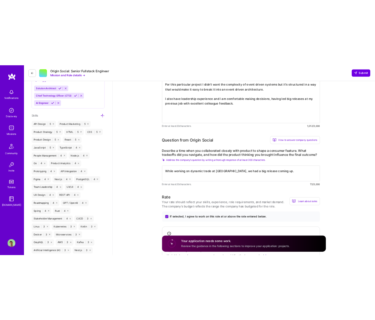
scroll to position [350, 0]
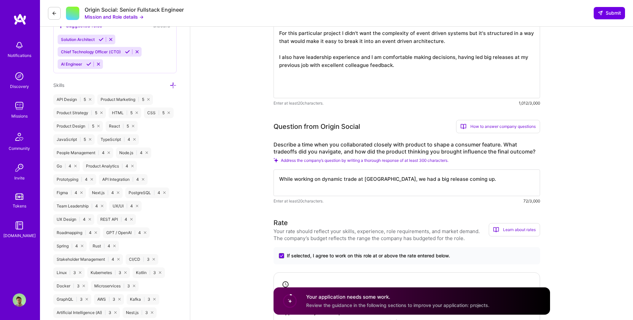
drag, startPoint x: 467, startPoint y: 182, endPoint x: 271, endPoint y: 173, distance: 196.2
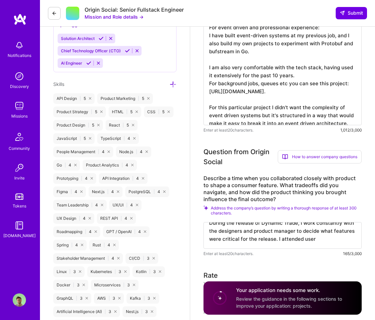
scroll to position [351, 0]
click at [317, 241] on textarea "During the release of Dynamic Trade, I work constantly with the designers and p…" at bounding box center [283, 235] width 158 height 27
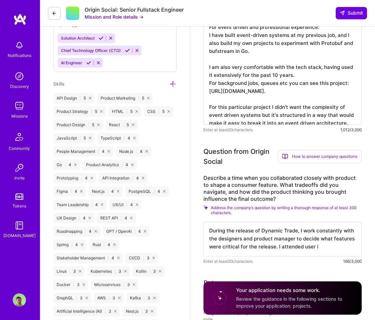
scroll to position [1, 0]
type textarea "During the release of Dynamic Trade, I work constantly with the designers and p…"
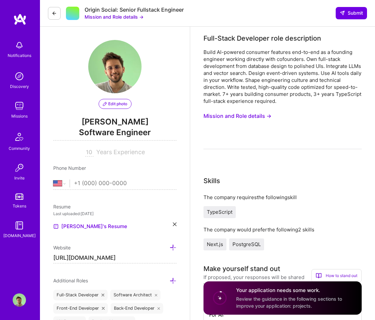
select select "US"
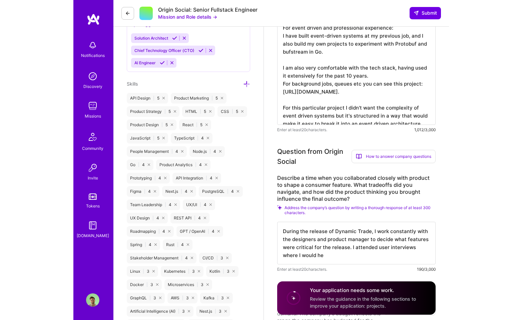
scroll to position [1, 0]
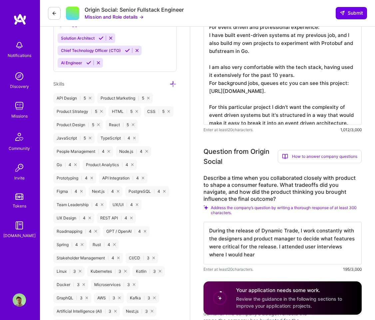
click at [279, 249] on textarea "During the release of Dynamic Trade, I work constantly with the designers and p…" at bounding box center [283, 243] width 158 height 43
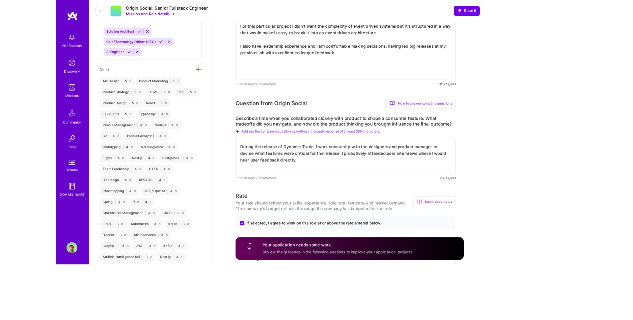
scroll to position [0, 0]
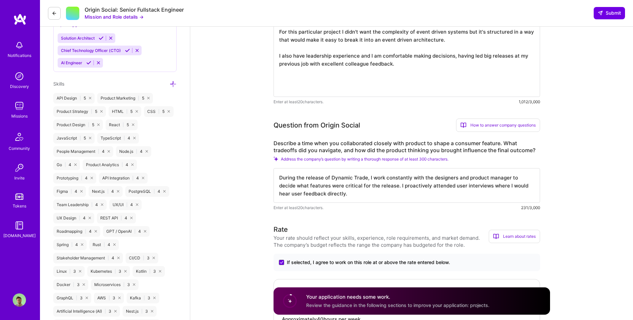
click at [375, 179] on textarea "During the release of Dynamic Trade, I work constantly with the designers and p…" at bounding box center [407, 185] width 267 height 35
click at [375, 180] on textarea "During the release of Dynamic Trade, I work constantly with the designers and p…" at bounding box center [407, 185] width 267 height 35
click at [375, 178] on textarea "During the release of Dynamic Trade, I worked constantly with the designers and…" at bounding box center [407, 185] width 267 height 35
click at [371, 196] on textarea "During the release of Dynamic Trade, I worked constantly with the designers and…" at bounding box center [407, 185] width 267 height 35
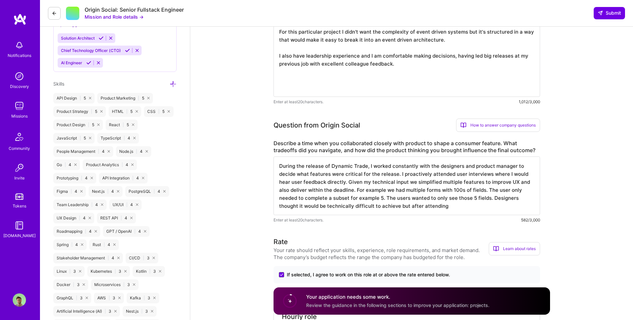
drag, startPoint x: 453, startPoint y: 206, endPoint x: 458, endPoint y: 203, distance: 5.5
click at [375, 203] on textarea "During the release of Dynamic Trade, I worked constantly with the designers and…" at bounding box center [407, 186] width 267 height 59
drag, startPoint x: 456, startPoint y: 205, endPoint x: 399, endPoint y: 205, distance: 57.0
click at [375, 205] on textarea "During the release of Dynamic Trade, I worked constantly with the designers and…" at bounding box center [407, 186] width 267 height 59
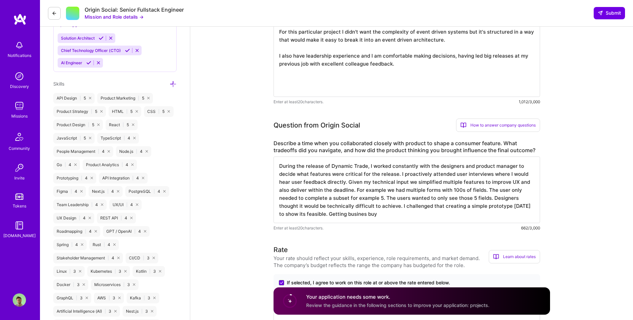
click at [367, 213] on textarea "During the release of Dynamic Trade, I worked constantly with the designers and…" at bounding box center [407, 190] width 267 height 67
drag, startPoint x: 366, startPoint y: 213, endPoint x: 389, endPoint y: 213, distance: 23.7
click at [366, 213] on textarea "During the release of Dynamic Trade, I worked constantly with the designers and…" at bounding box center [407, 190] width 267 height 67
click at [375, 214] on textarea "During the release of Dynamic Trade, I worked constantly with the designers and…" at bounding box center [407, 190] width 267 height 67
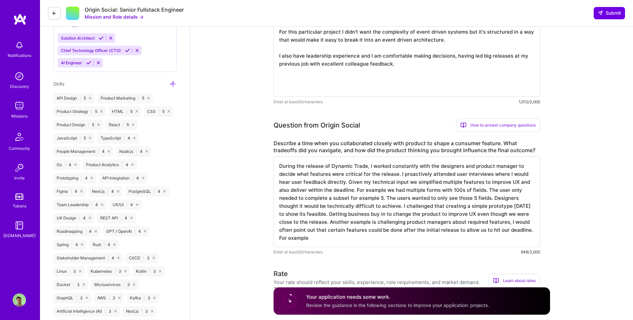
drag, startPoint x: 280, startPoint y: 239, endPoint x: 316, endPoint y: 239, distance: 35.7
click at [316, 239] on textarea "During the release of Dynamic Trade, I worked constantly with the designers and…" at bounding box center [407, 202] width 267 height 91
type textarea "During the release of Dynamic Trade, I worked constantly with the designers and…"
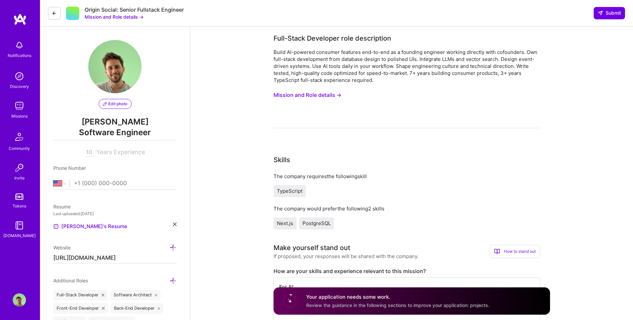
select select "US"
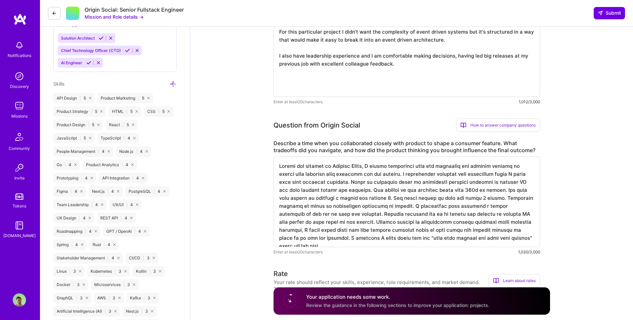
scroll to position [342, 0]
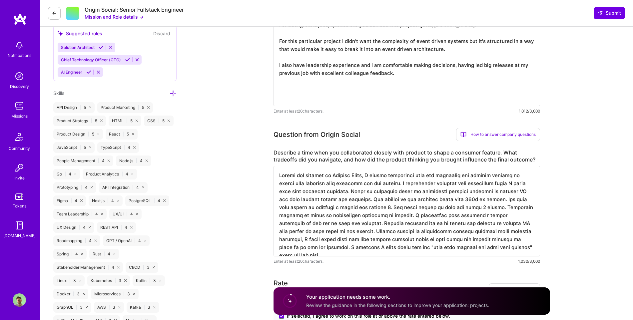
click at [495, 174] on textarea at bounding box center [407, 211] width 267 height 91
click at [480, 200] on textarea at bounding box center [407, 211] width 267 height 91
drag, startPoint x: 479, startPoint y: 201, endPoint x: 485, endPoint y: 203, distance: 6.6
click at [479, 200] on textarea at bounding box center [407, 211] width 267 height 91
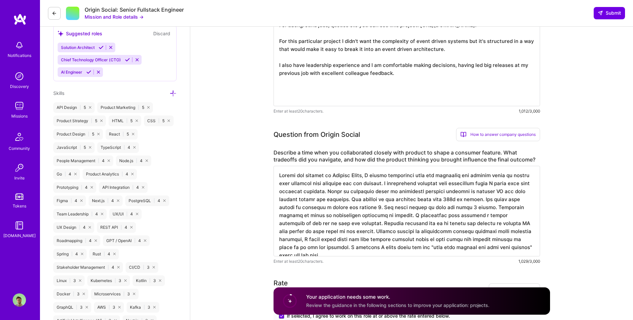
click at [357, 208] on textarea at bounding box center [407, 211] width 267 height 91
click at [451, 206] on textarea at bounding box center [407, 211] width 267 height 91
click at [481, 246] on textarea at bounding box center [407, 211] width 267 height 91
click at [373, 233] on textarea at bounding box center [407, 211] width 267 height 91
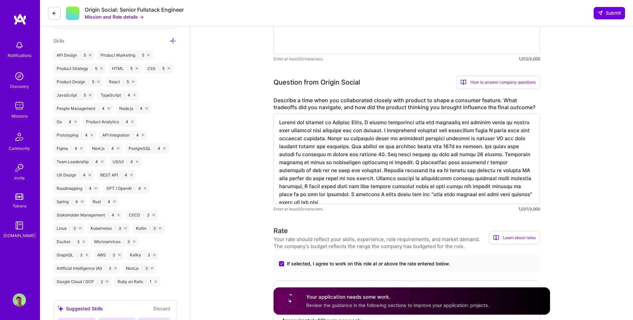
scroll to position [396, 0]
click at [486, 194] on textarea at bounding box center [407, 157] width 267 height 91
click at [489, 194] on textarea at bounding box center [407, 157] width 267 height 91
click at [485, 194] on textarea at bounding box center [407, 157] width 267 height 91
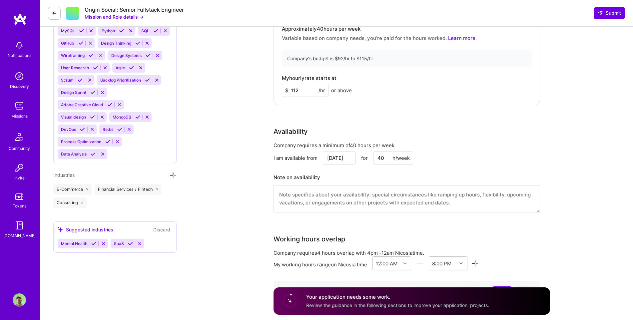
scroll to position [527, 0]
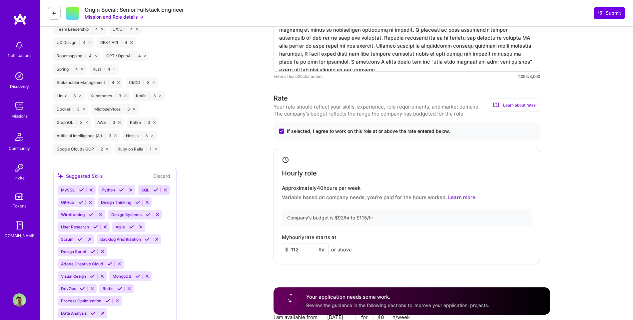
type textarea "During the release of Dynamic Trade, I worked constantly with the designers and…"
click at [303, 251] on input "112" at bounding box center [305, 249] width 47 height 13
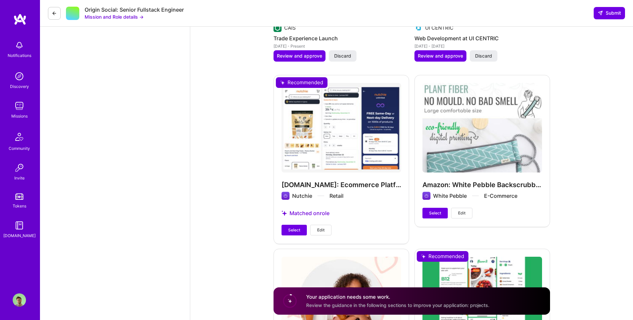
scroll to position [1729, 0]
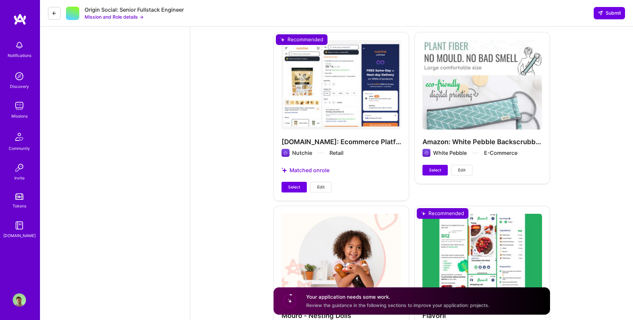
type input "110"
click at [290, 188] on span "Select" at bounding box center [294, 187] width 12 height 6
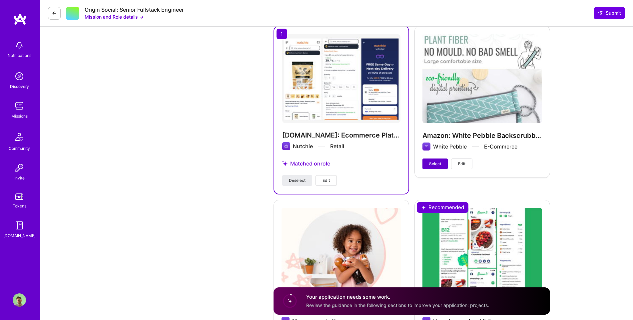
drag, startPoint x: 436, startPoint y: 163, endPoint x: 437, endPoint y: 167, distance: 3.5
click at [436, 163] on span "Select" at bounding box center [435, 164] width 12 height 6
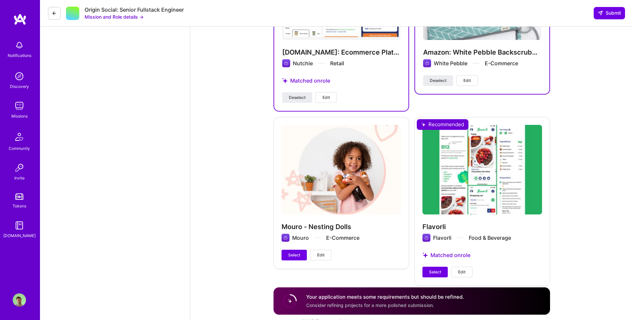
scroll to position [1825, 0]
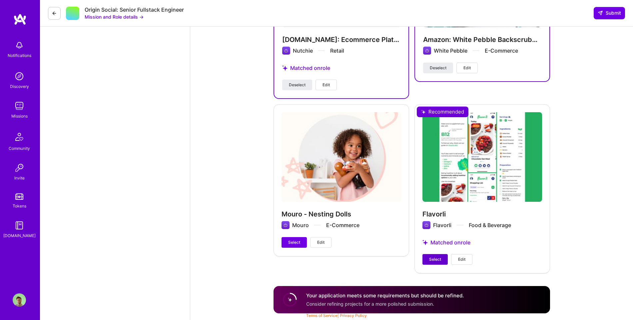
click at [438, 257] on span "Select" at bounding box center [435, 260] width 12 height 6
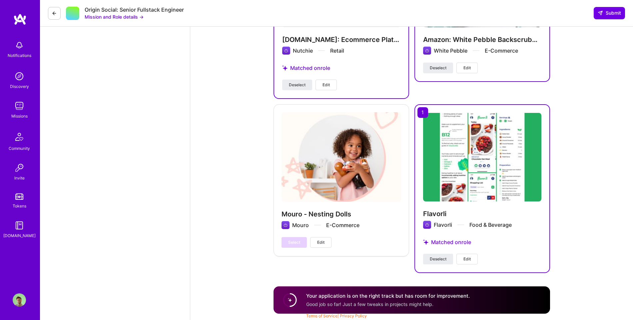
scroll to position [1825, 0]
click at [618, 9] on button "Submit" at bounding box center [609, 13] width 31 height 12
click at [605, 13] on span "Submit" at bounding box center [609, 13] width 23 height 7
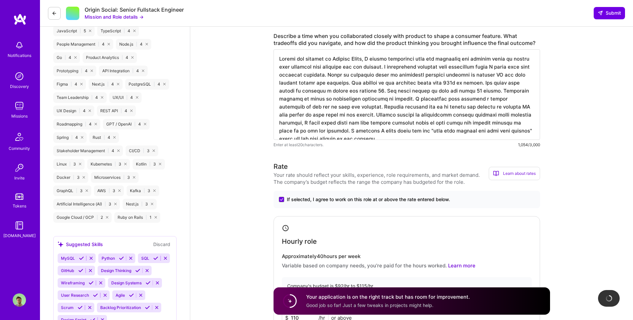
scroll to position [456, 0]
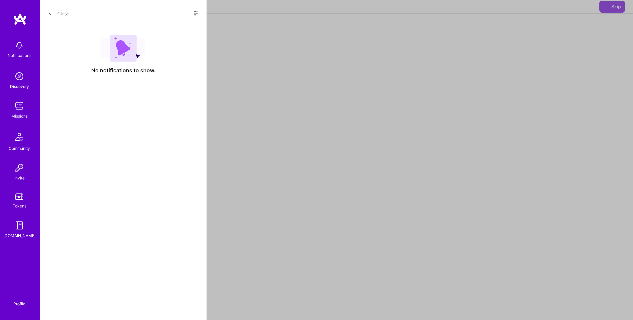
select select "US"
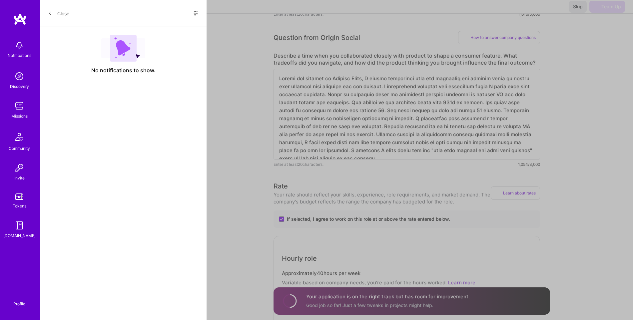
scroll to position [1, 0]
click at [607, 13] on div "Skip Team Up" at bounding box center [597, 7] width 56 height 12
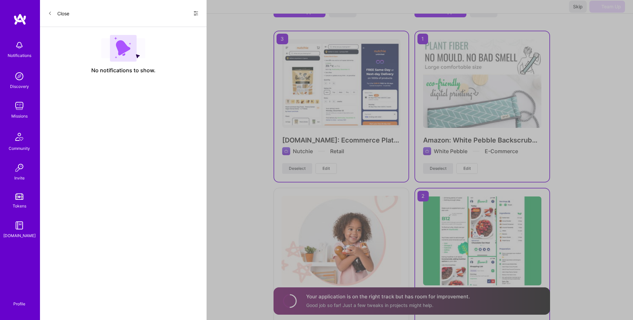
scroll to position [1752, 0]
